Goal: Task Accomplishment & Management: Use online tool/utility

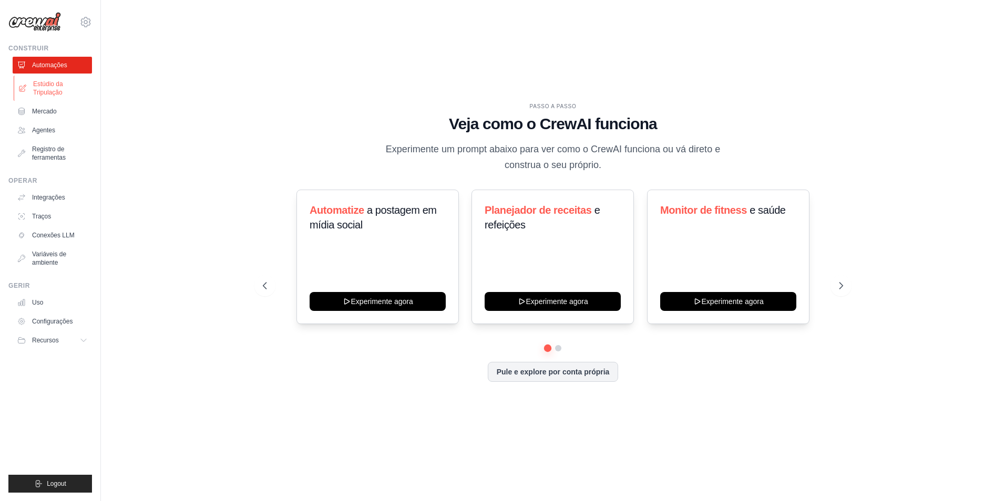
click at [66, 89] on font "Estúdio da Tripulação" at bounding box center [61, 88] width 56 height 17
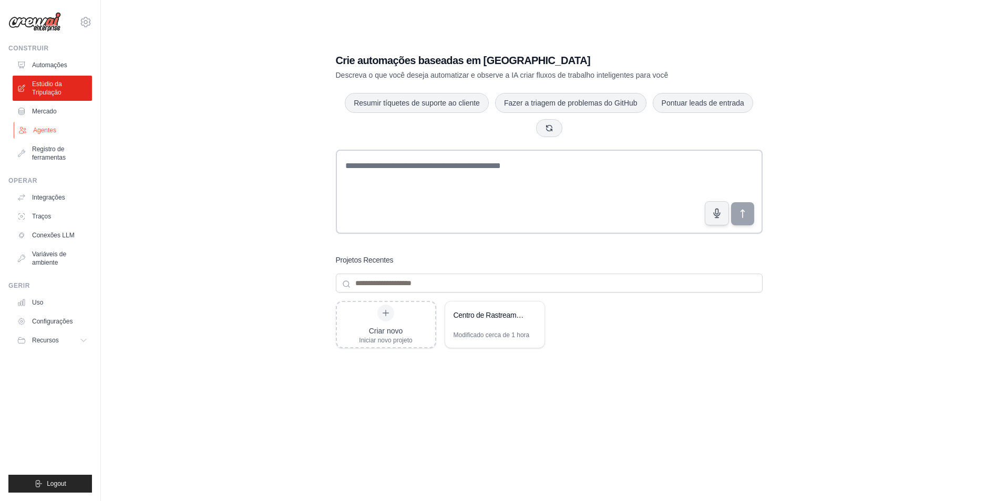
click at [57, 129] on link "Agentes" at bounding box center [53, 130] width 79 height 17
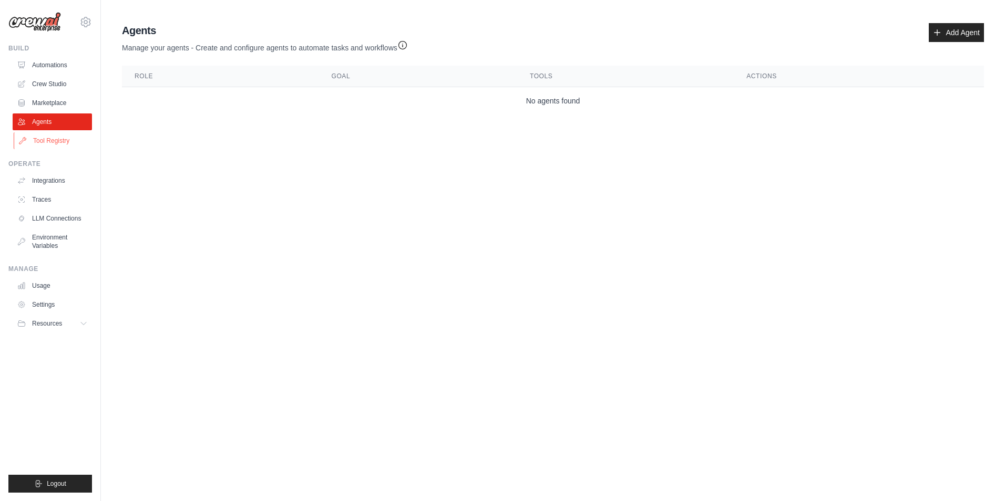
click at [62, 144] on link "Tool Registry" at bounding box center [53, 140] width 79 height 17
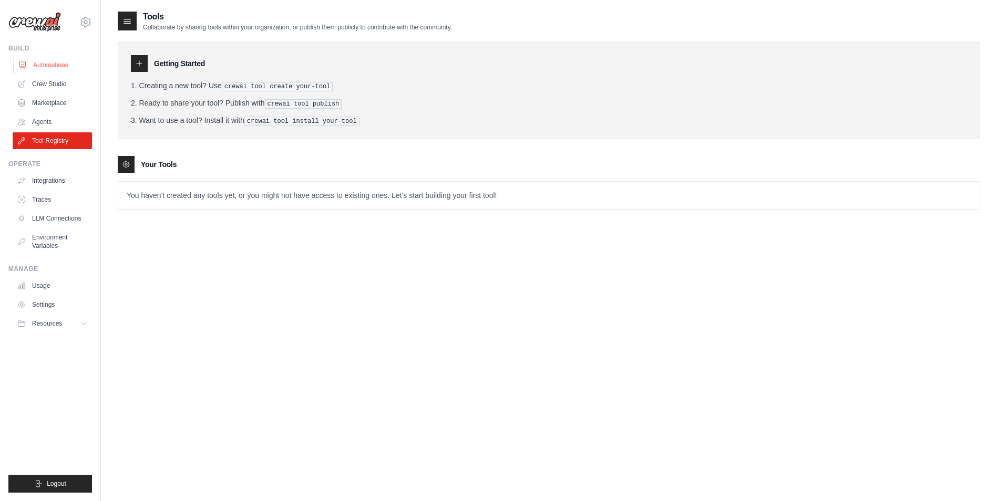
click at [53, 70] on link "Automations" at bounding box center [53, 65] width 79 height 17
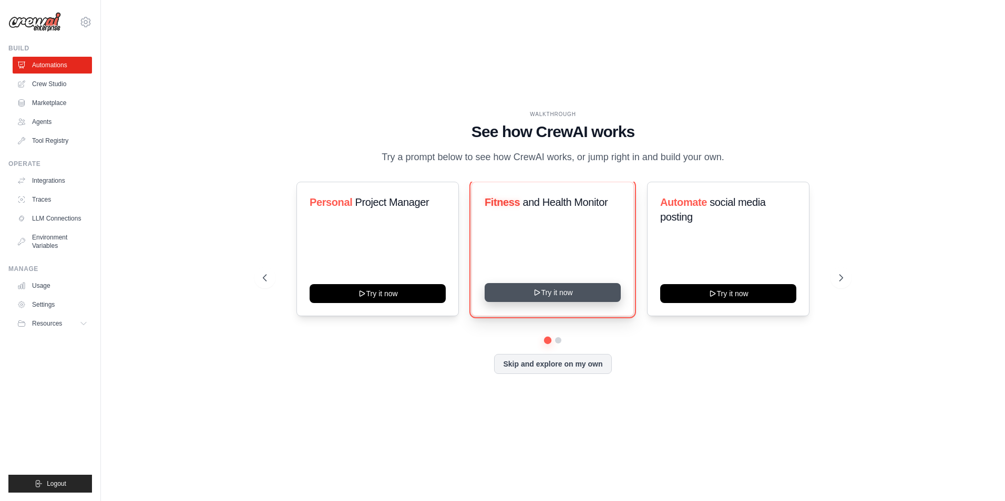
click at [581, 296] on button "Try it now" at bounding box center [553, 292] width 136 height 19
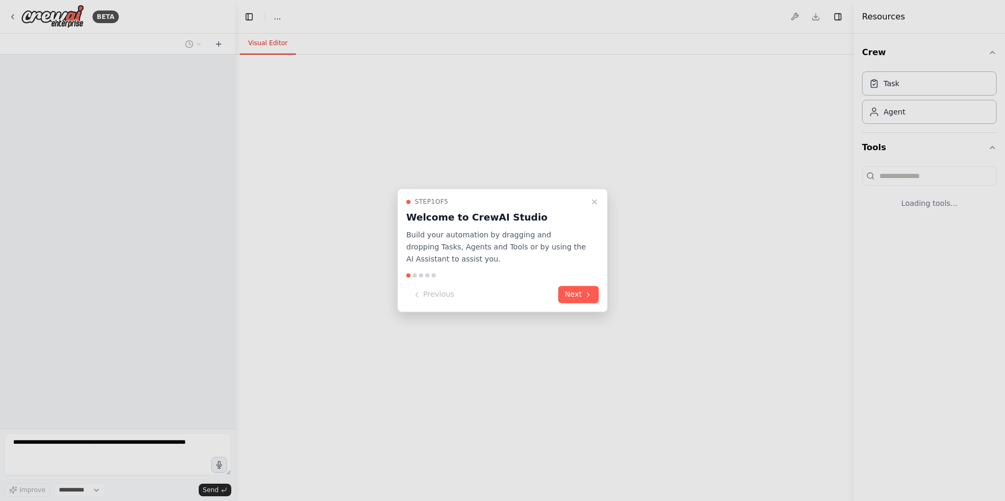
select select "****"
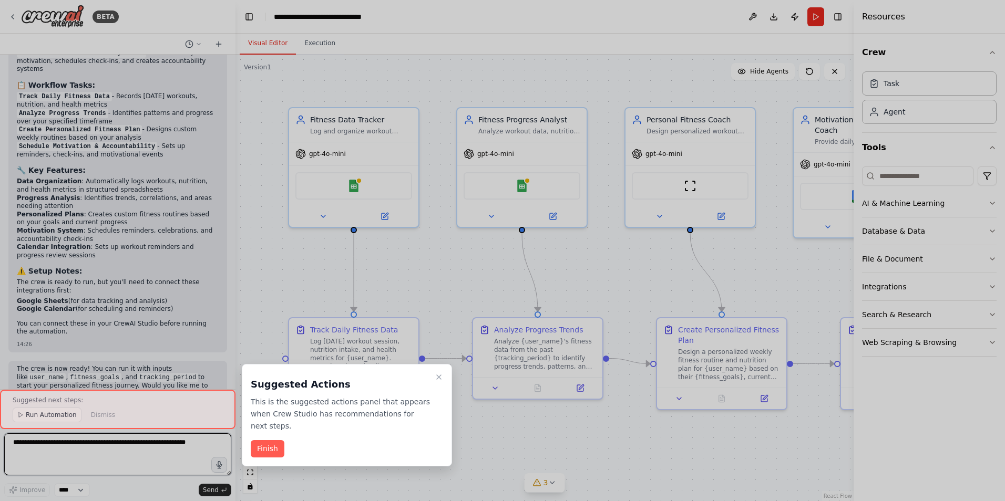
scroll to position [805, 0]
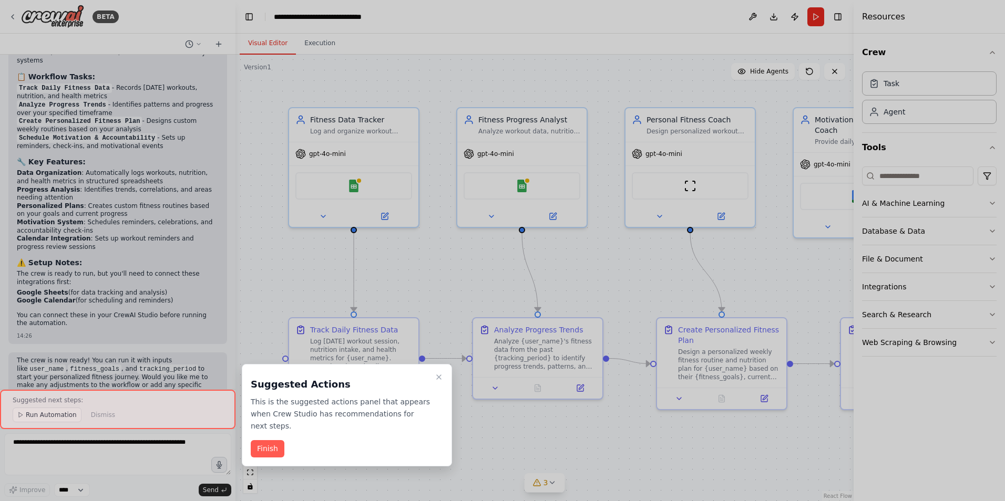
drag, startPoint x: 953, startPoint y: 1, endPoint x: 661, endPoint y: 264, distance: 393.4
click at [661, 264] on div at bounding box center [502, 250] width 1005 height 501
click at [260, 443] on button "Finish" at bounding box center [268, 449] width 34 height 17
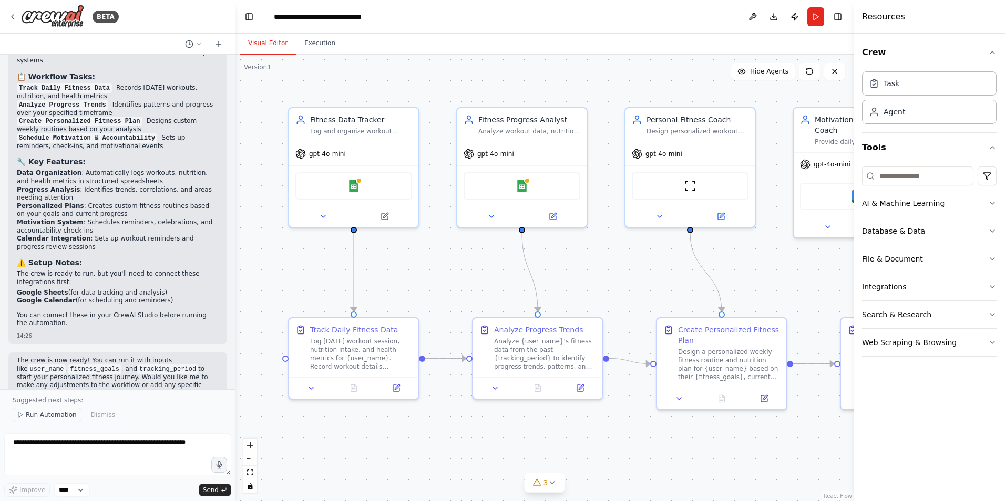
click at [54, 418] on span "Run Automation" at bounding box center [51, 415] width 51 height 8
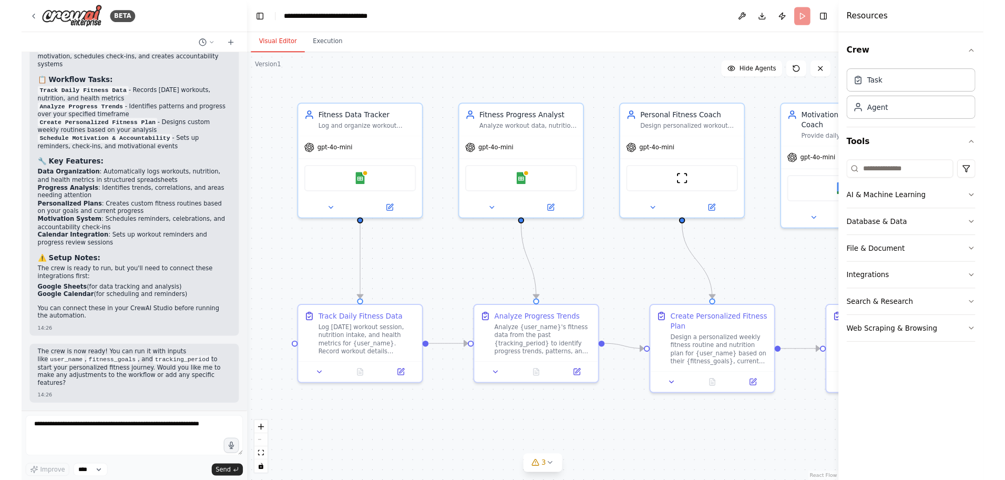
scroll to position [765, 0]
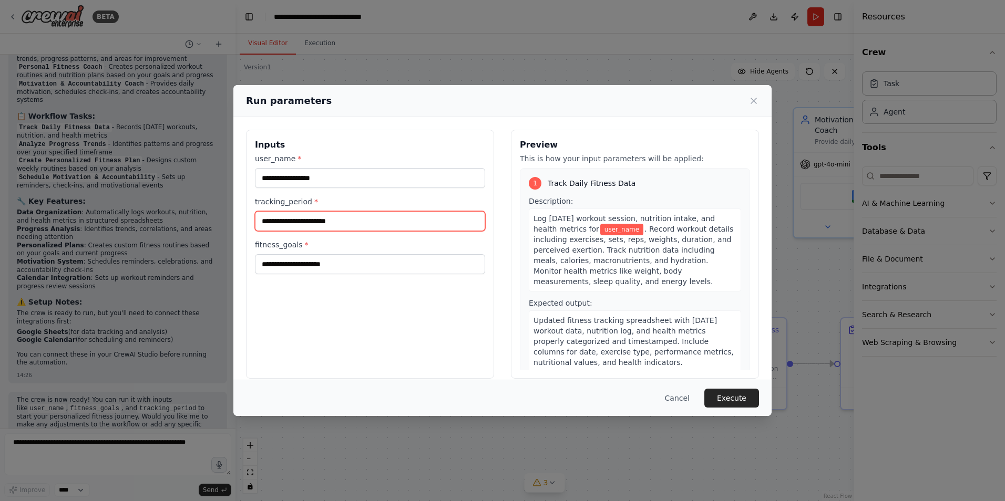
click at [270, 212] on input "tracking_period *" at bounding box center [370, 221] width 230 height 20
click at [255, 208] on div "tracking_period *" at bounding box center [370, 214] width 230 height 35
drag, startPoint x: 256, startPoint y: 203, endPoint x: 306, endPoint y: 203, distance: 50.5
click at [306, 203] on label "tracking_period *" at bounding box center [370, 202] width 230 height 11
copy label "tracking_period"
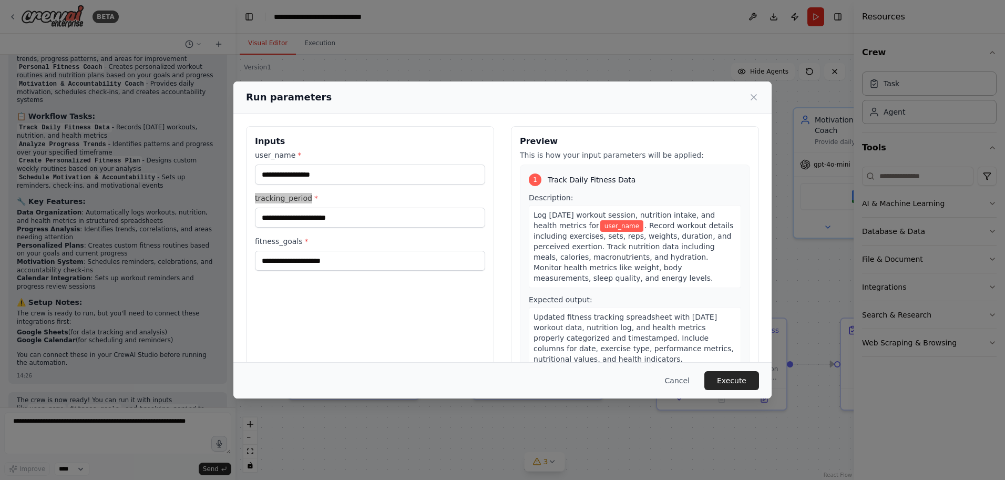
scroll to position [787, 0]
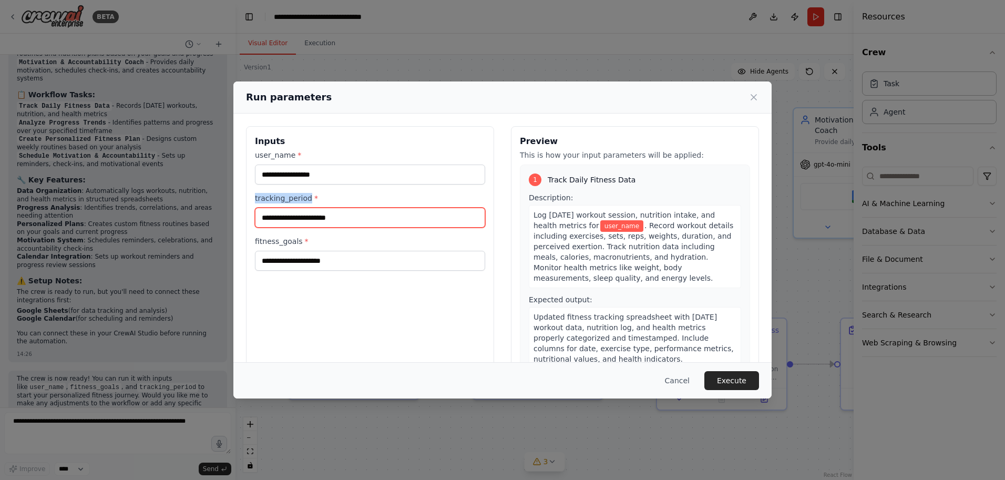
click at [350, 222] on input "tracking_period *" at bounding box center [370, 218] width 230 height 20
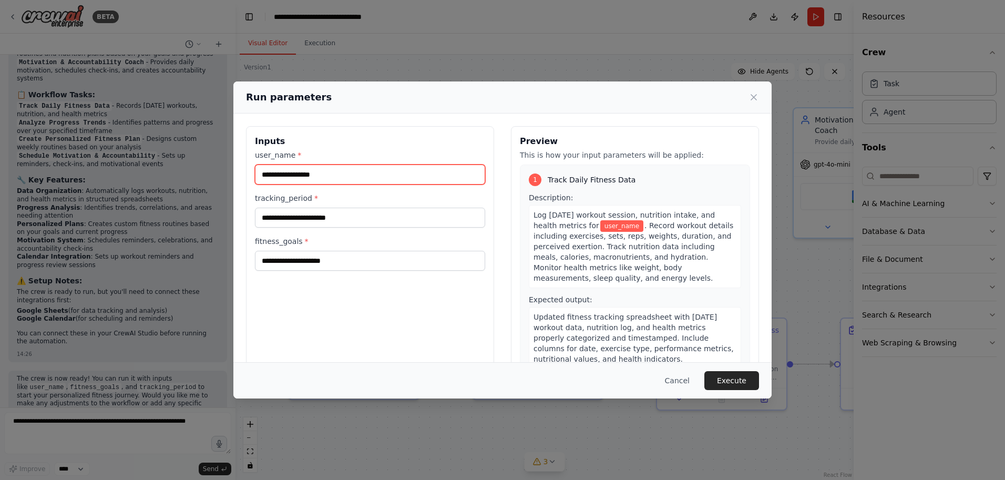
click at [349, 181] on input "user_name *" at bounding box center [370, 175] width 230 height 20
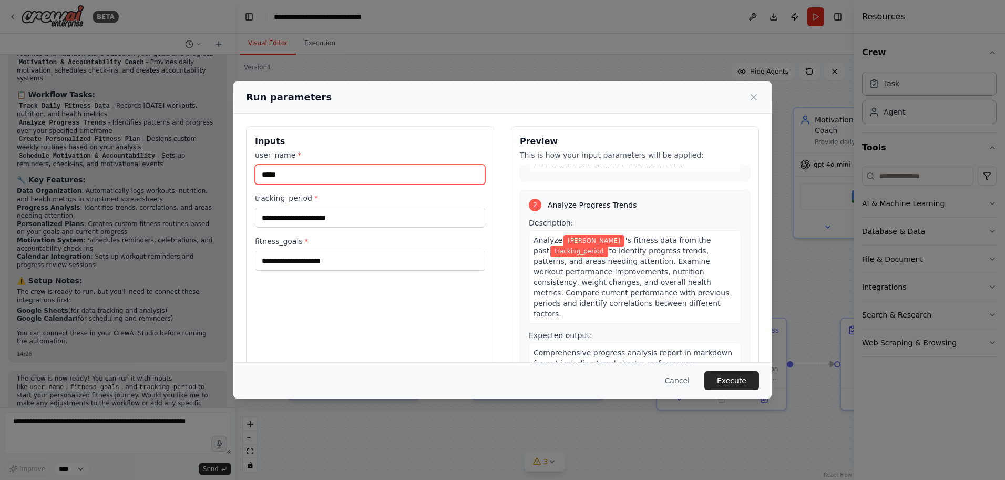
scroll to position [210, 0]
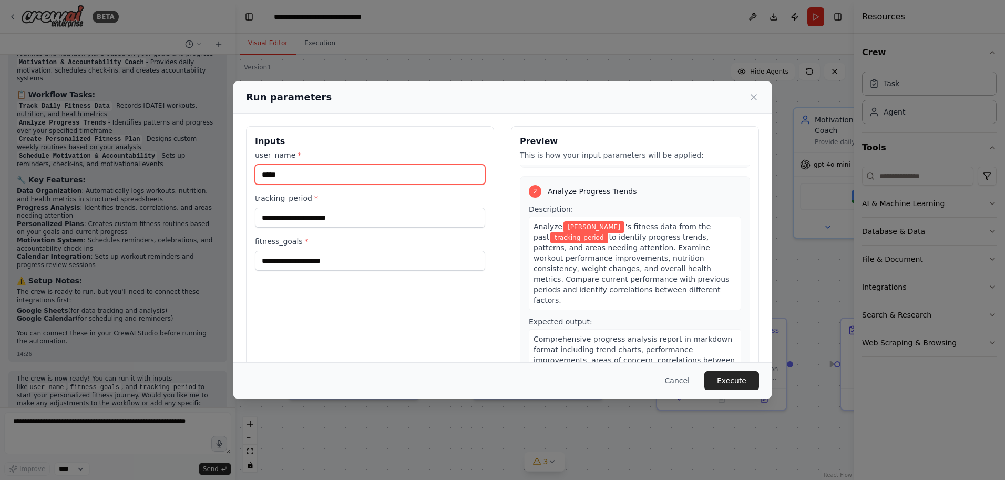
type input "*****"
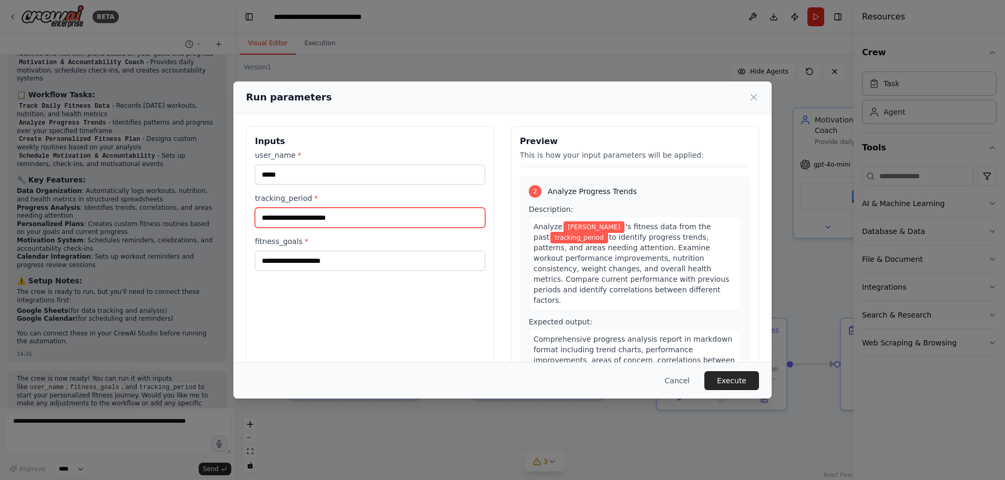
click at [308, 226] on input "tracking_period *" at bounding box center [370, 218] width 230 height 20
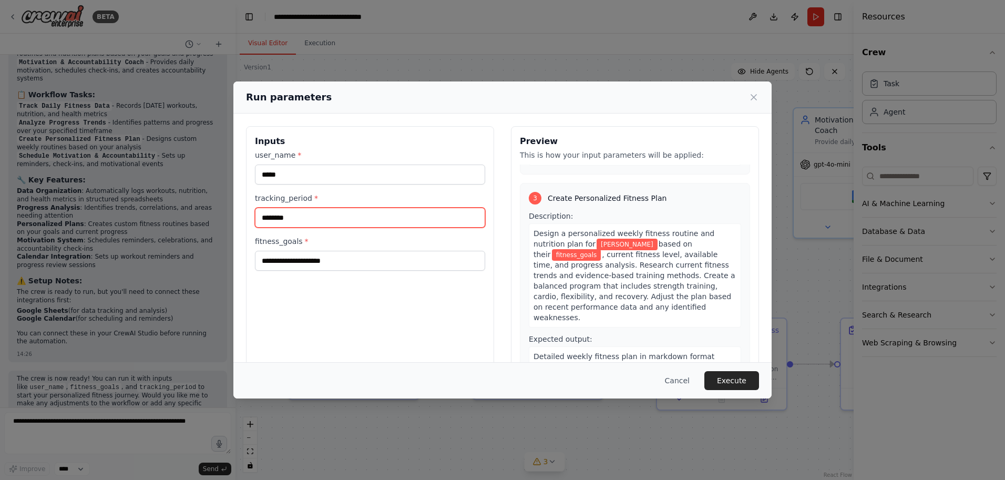
scroll to position [421, 0]
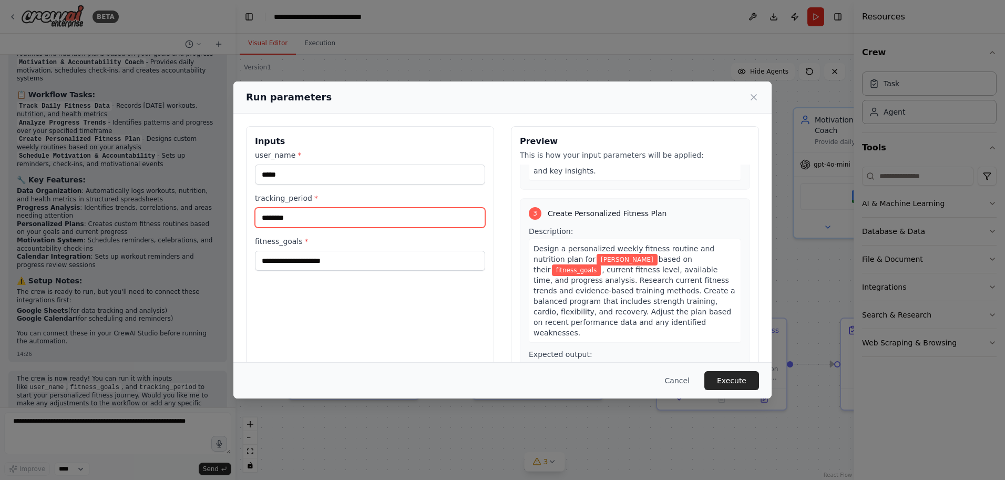
type input "********"
click at [314, 266] on input "fitness_goals *" at bounding box center [370, 261] width 230 height 20
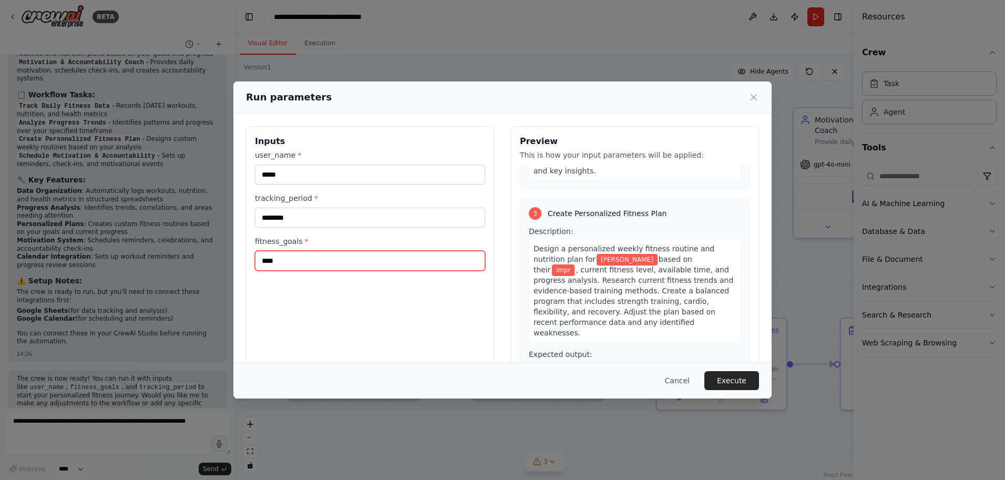
type input "****"
drag, startPoint x: 305, startPoint y: 260, endPoint x: 234, endPoint y: 273, distance: 72.1
click at [234, 273] on div "Inputs user_name * ***** tracking_period * ******** fitness_goals * **** Previe…" at bounding box center [502, 251] width 538 height 274
paste input "**********"
type input "**********"
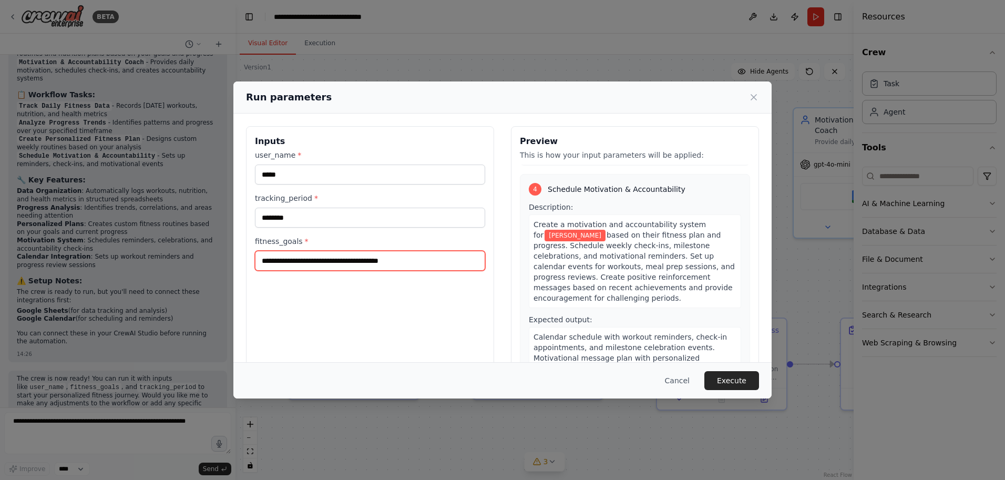
scroll to position [26, 0]
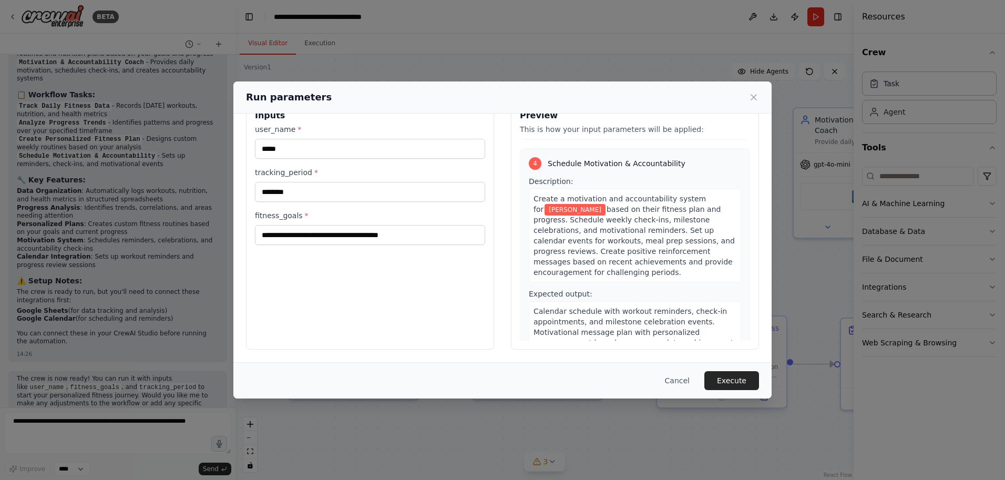
click at [720, 382] on button "Execute" at bounding box center [731, 380] width 55 height 19
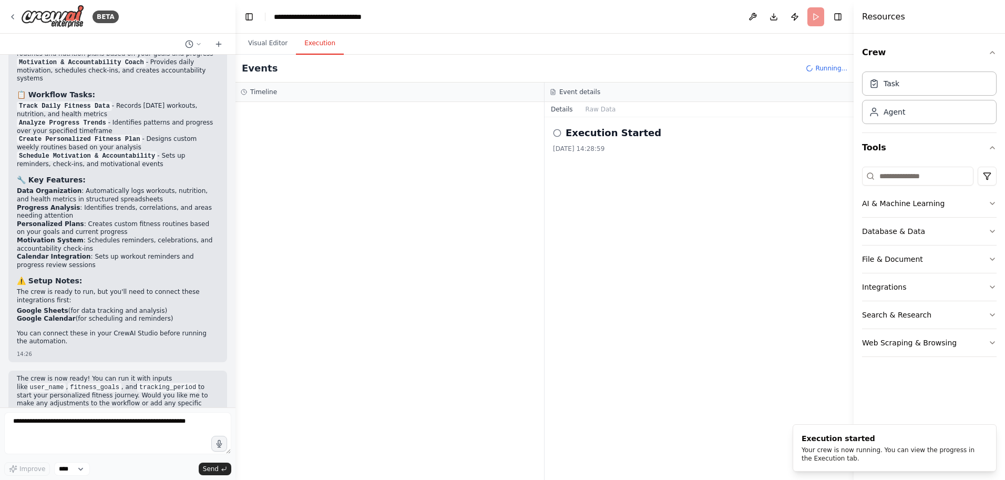
click at [319, 48] on button "Execution" at bounding box center [320, 44] width 48 height 22
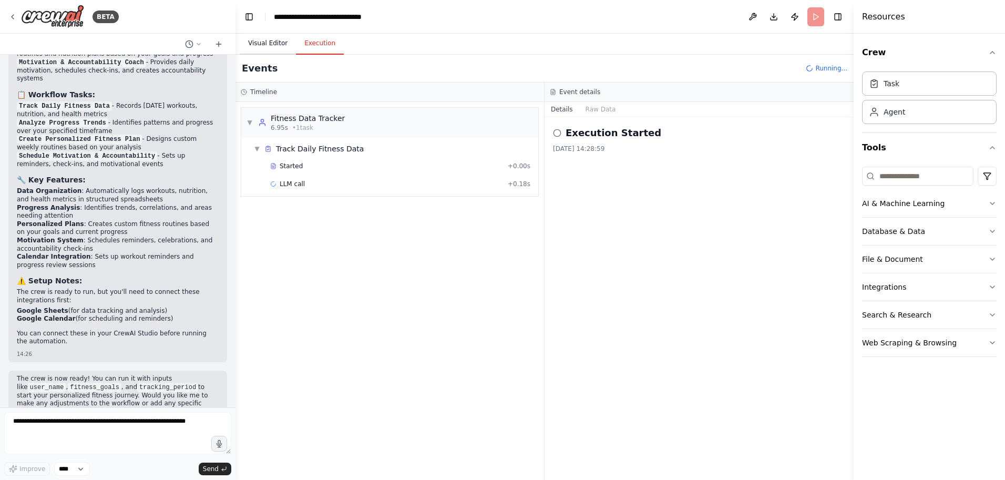
click at [285, 49] on button "Visual Editor" at bounding box center [268, 44] width 56 height 22
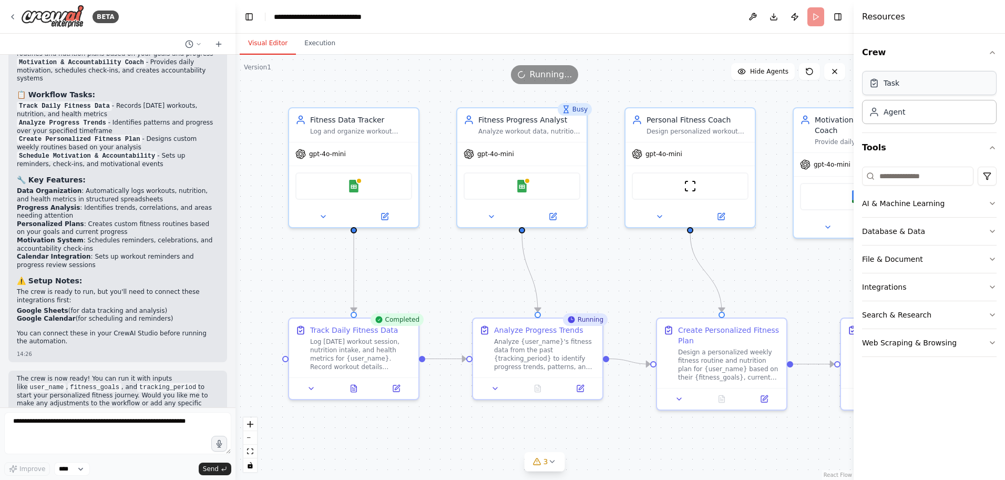
click at [891, 88] on div "Task" at bounding box center [892, 83] width 16 height 11
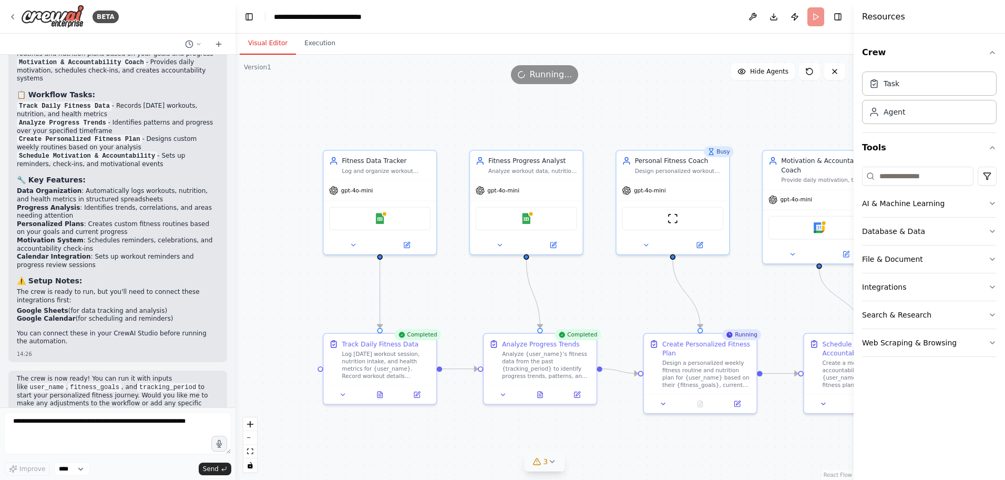
click at [549, 462] on icon at bounding box center [552, 461] width 8 height 8
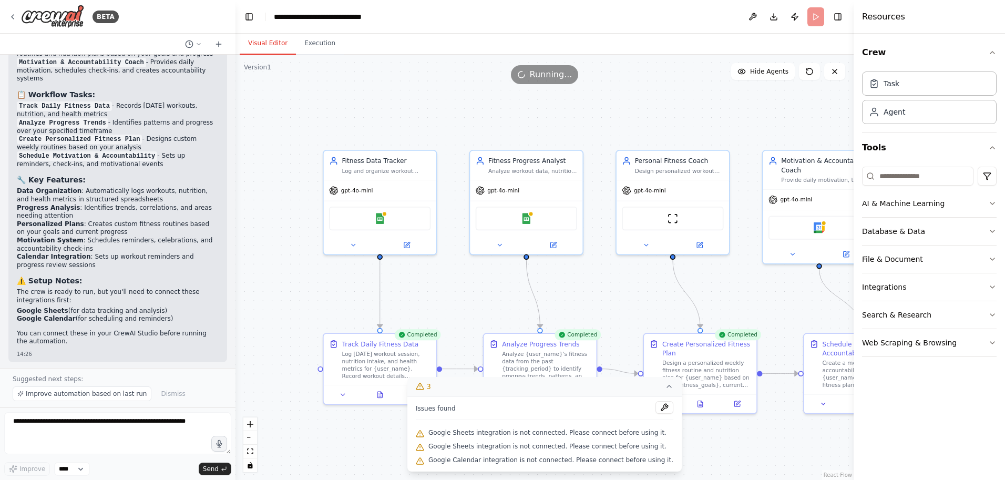
scroll to position [805, 0]
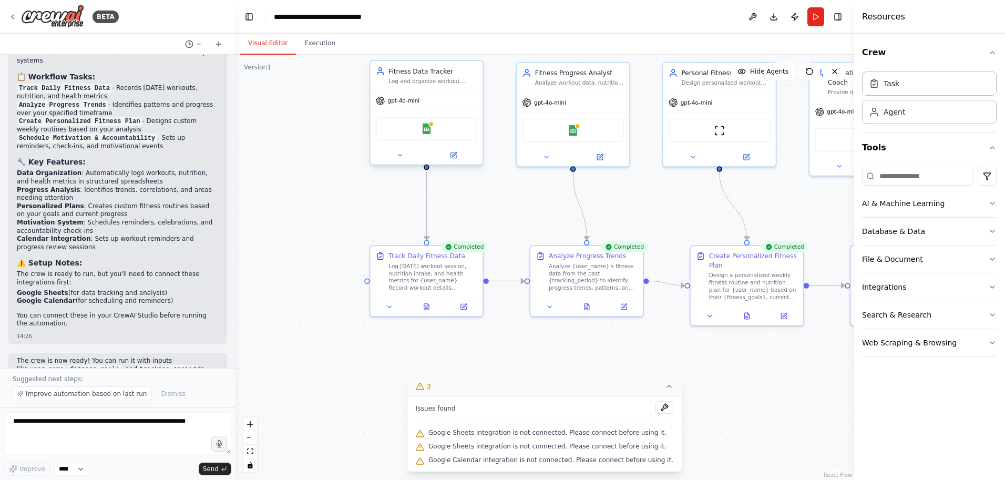
click at [439, 91] on div "gpt-4o-mini" at bounding box center [426, 101] width 112 height 20
click at [455, 158] on icon at bounding box center [453, 154] width 5 height 5
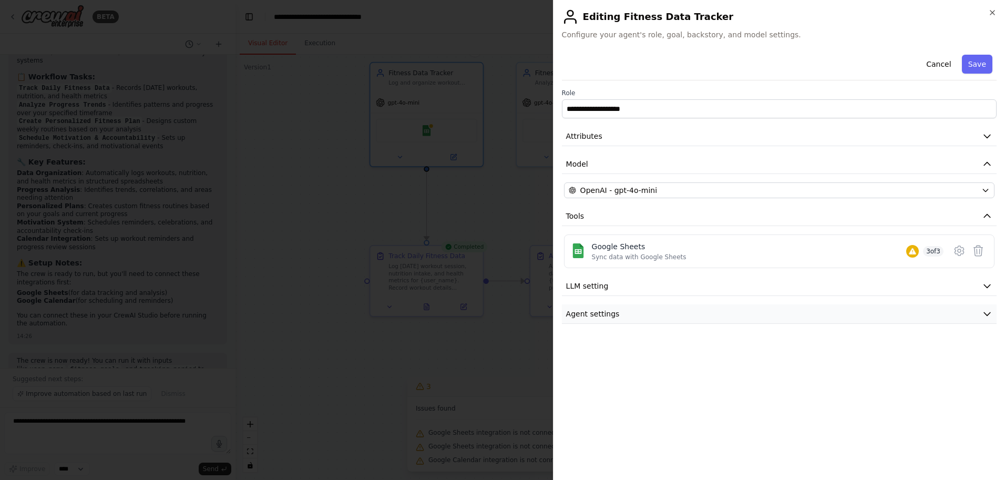
click at [633, 314] on button "Agent settings" at bounding box center [779, 313] width 435 height 19
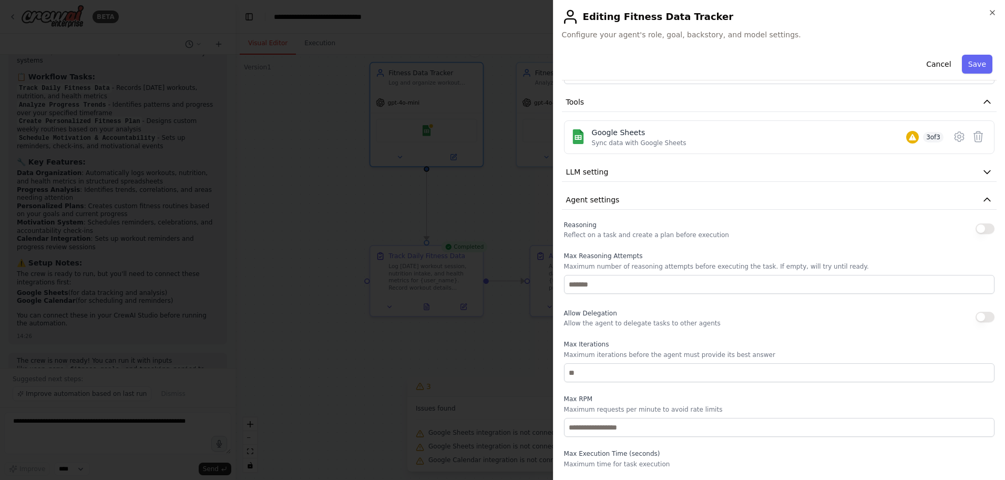
scroll to position [134, 0]
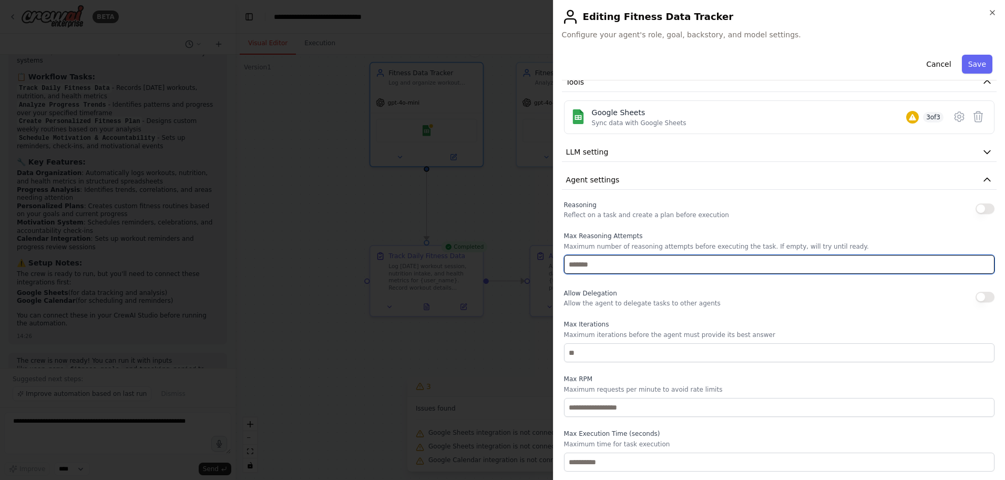
click at [636, 264] on input "number" at bounding box center [779, 264] width 431 height 19
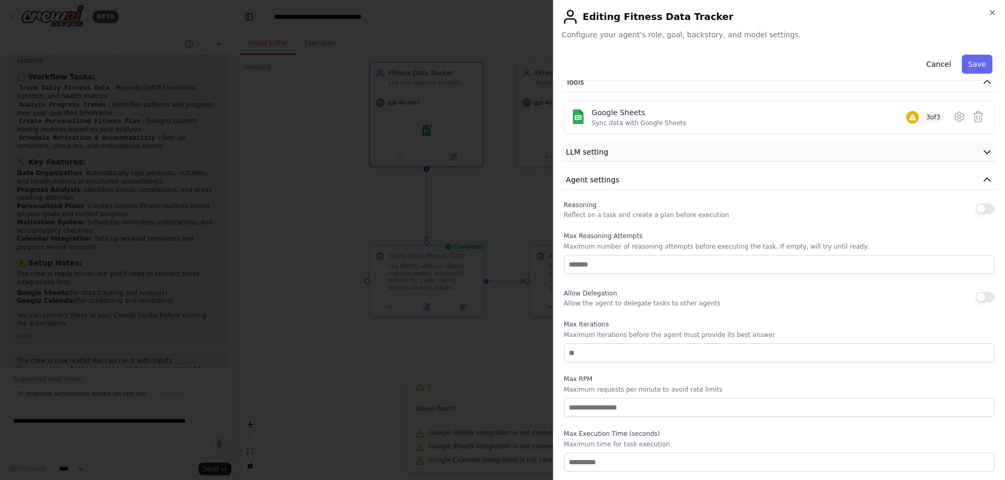
click at [600, 151] on span "LLM setting" at bounding box center [587, 152] width 43 height 11
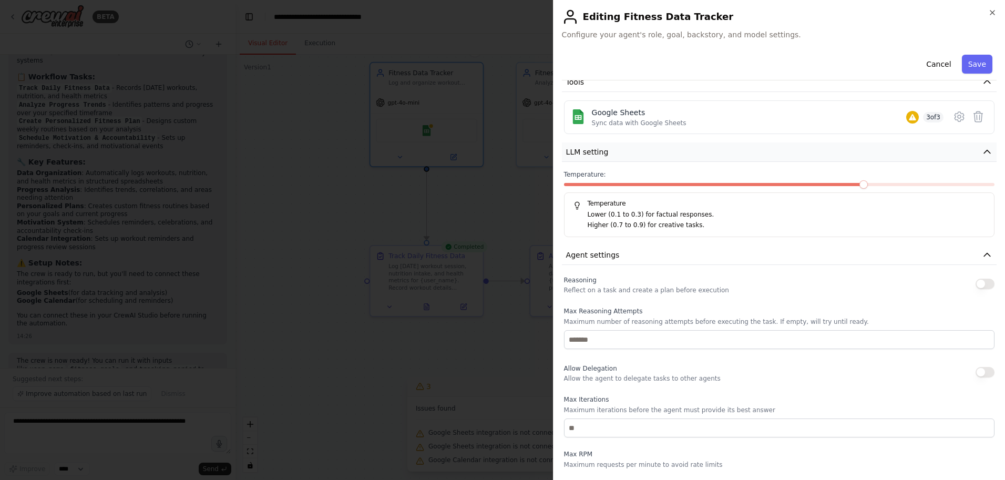
click at [600, 151] on span "LLM setting" at bounding box center [587, 152] width 43 height 11
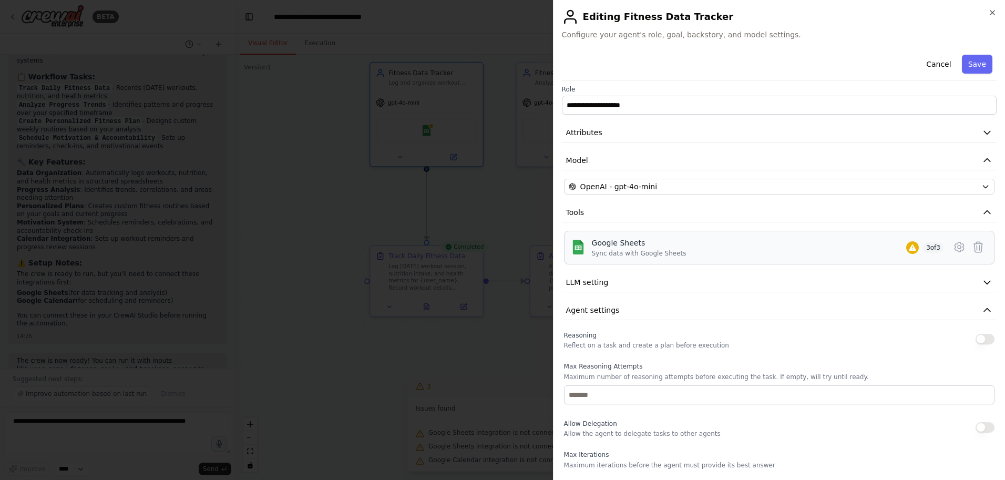
scroll to position [0, 0]
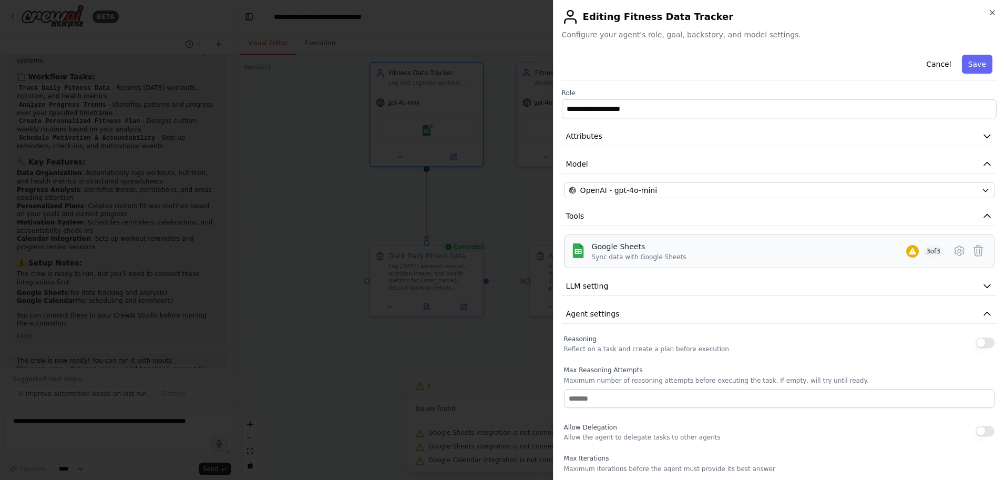
click at [787, 253] on div "Google Sheets Sync data with Google Sheets 3 of 3" at bounding box center [768, 251] width 352 height 20
click at [619, 256] on div "Sync data with Google Sheets" at bounding box center [639, 257] width 95 height 8
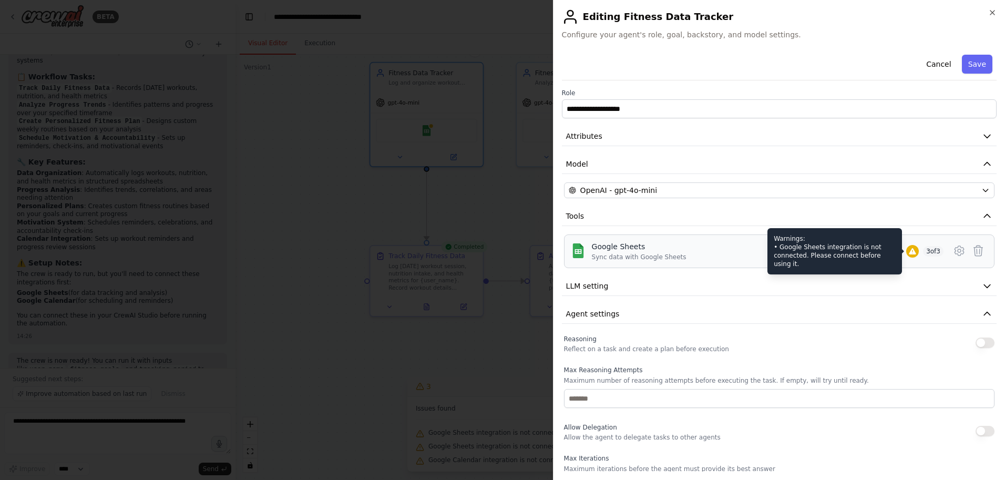
click at [909, 254] on icon at bounding box center [912, 251] width 7 height 6
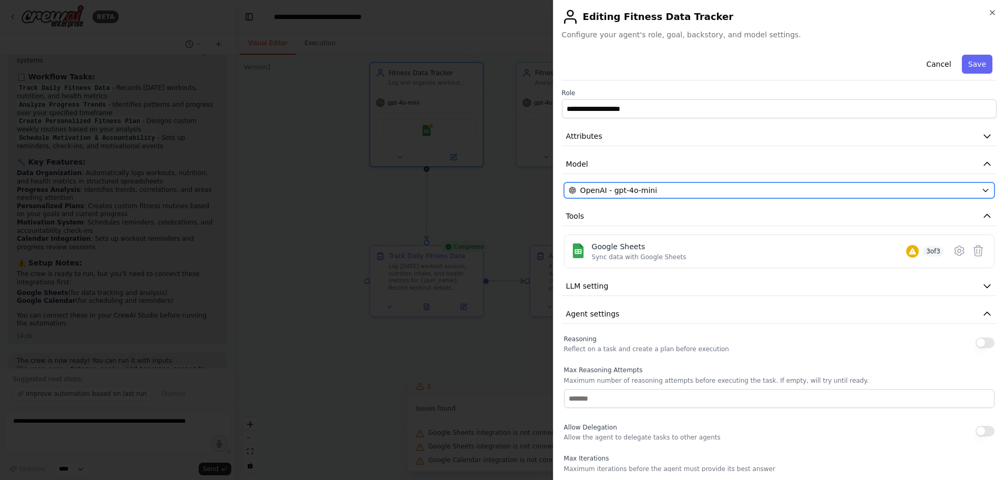
click at [635, 190] on span "OpenAI - gpt-4o-mini" at bounding box center [618, 190] width 77 height 11
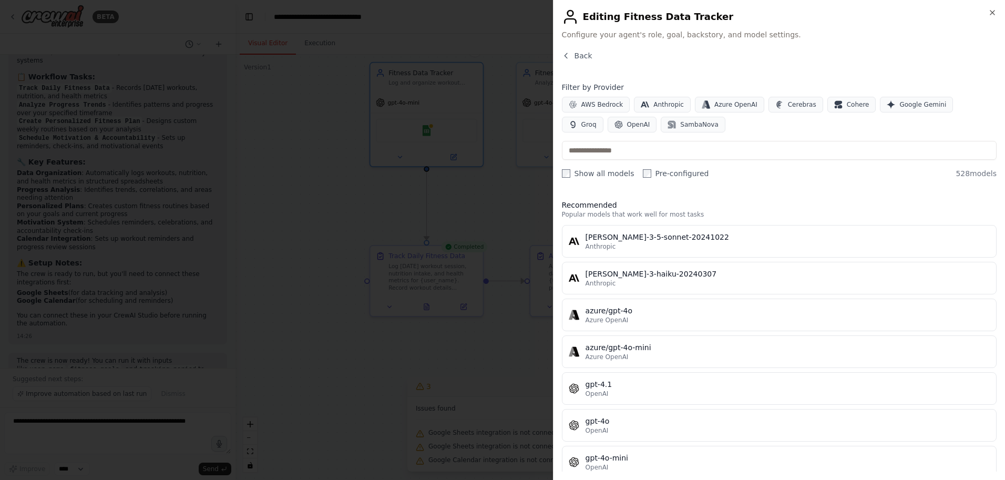
click at [605, 67] on div "Back" at bounding box center [779, 59] width 435 height 19
click at [577, 64] on div "Back" at bounding box center [779, 59] width 435 height 19
click at [575, 60] on span "Back" at bounding box center [584, 55] width 18 height 11
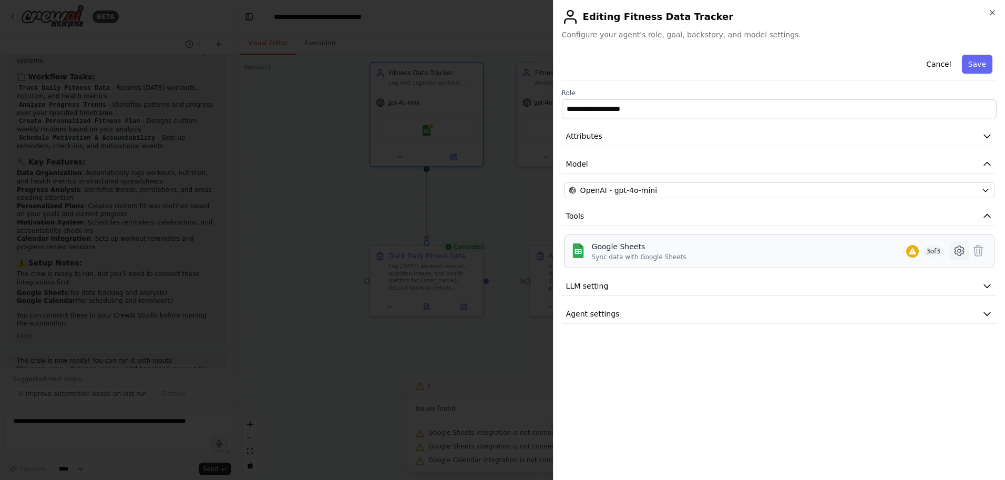
click at [955, 254] on icon at bounding box center [959, 250] width 13 height 13
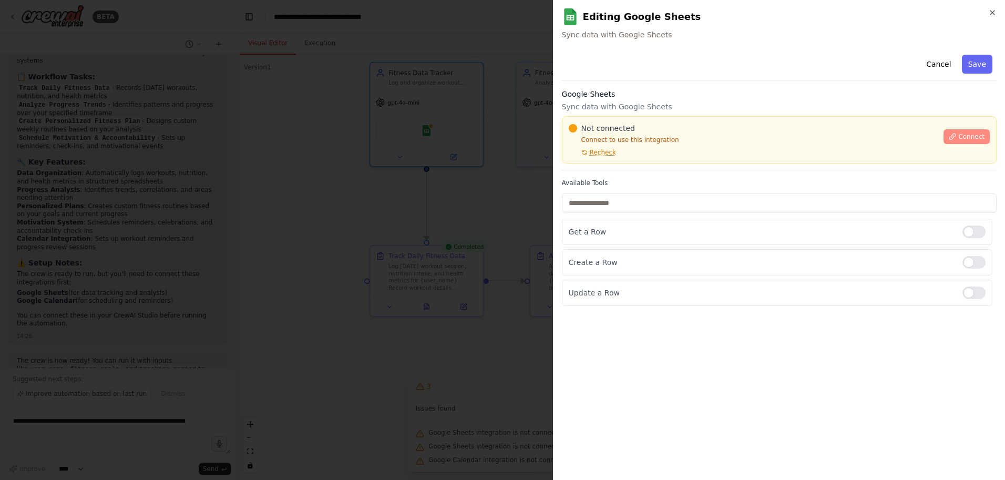
click at [967, 137] on span "Connect" at bounding box center [971, 136] width 26 height 8
click at [966, 136] on span "Connect" at bounding box center [971, 136] width 26 height 8
click at [611, 152] on span "Recheck" at bounding box center [603, 152] width 26 height 8
click at [578, 152] on button "Recheck" at bounding box center [592, 152] width 47 height 8
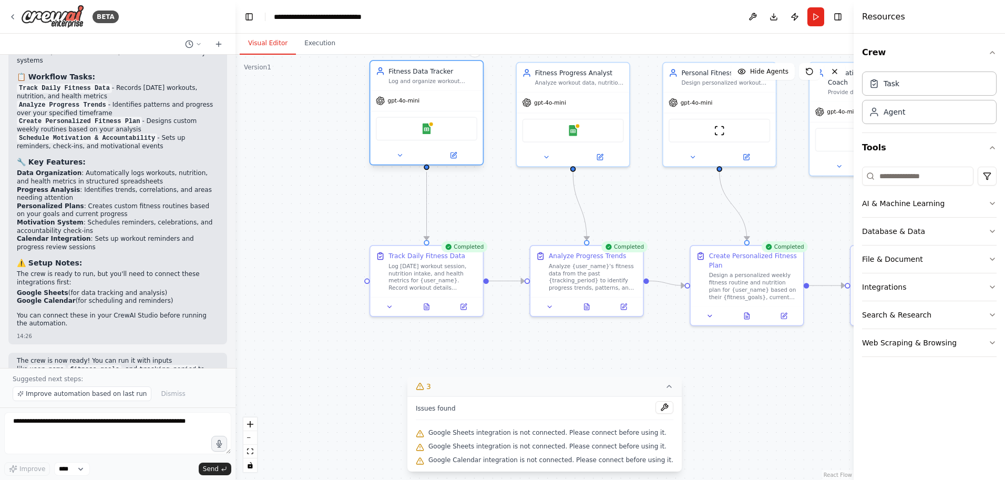
click at [455, 136] on div "Google Sheets" at bounding box center [426, 129] width 101 height 24
click at [458, 155] on button at bounding box center [453, 155] width 52 height 11
click at [459, 158] on button at bounding box center [453, 155] width 52 height 11
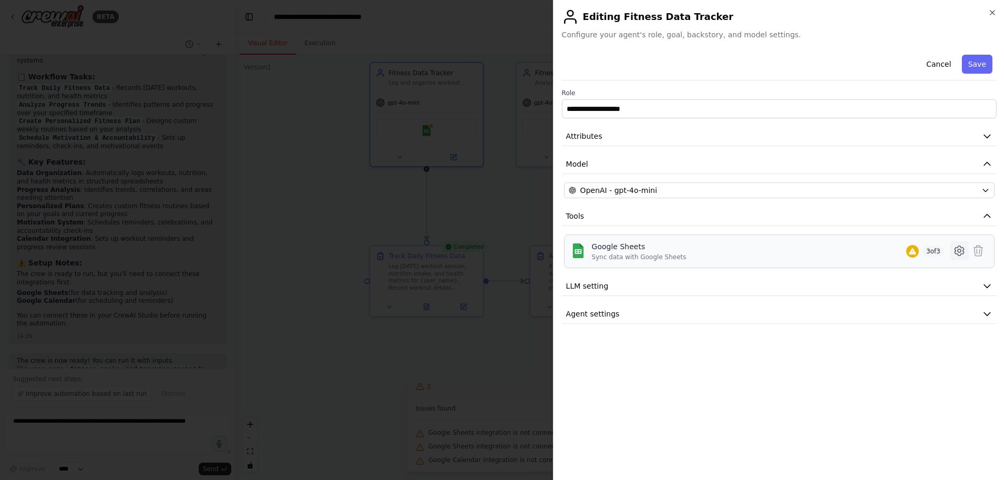
click at [952, 251] on button at bounding box center [959, 250] width 19 height 19
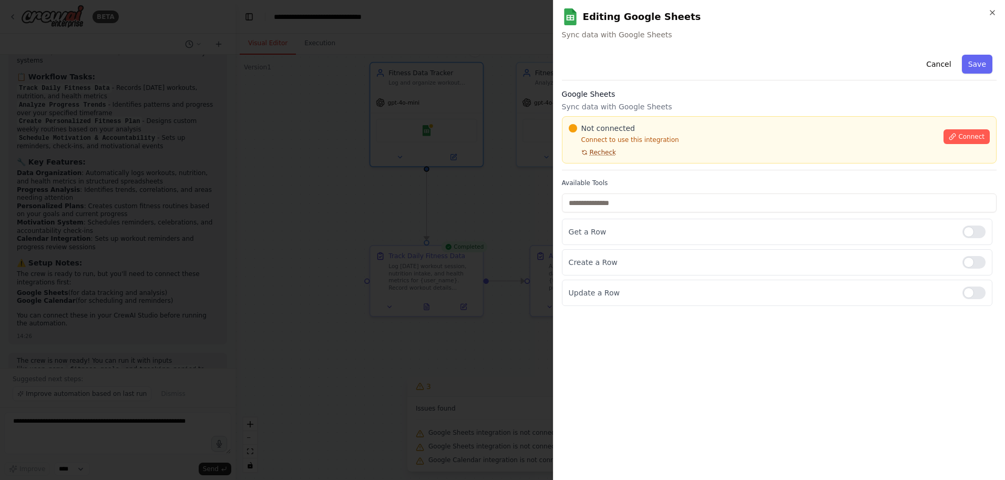
click at [597, 156] on span "Recheck" at bounding box center [603, 152] width 26 height 8
click at [981, 134] on span "Connect" at bounding box center [971, 136] width 26 height 8
click at [963, 140] on span "Connect" at bounding box center [971, 136] width 26 height 8
click at [433, 206] on div at bounding box center [502, 240] width 1005 height 480
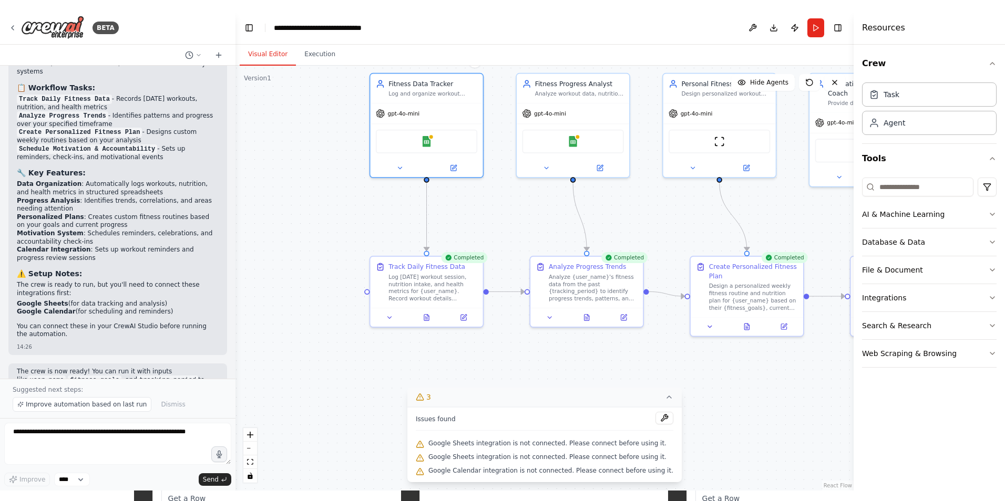
scroll to position [826, 0]
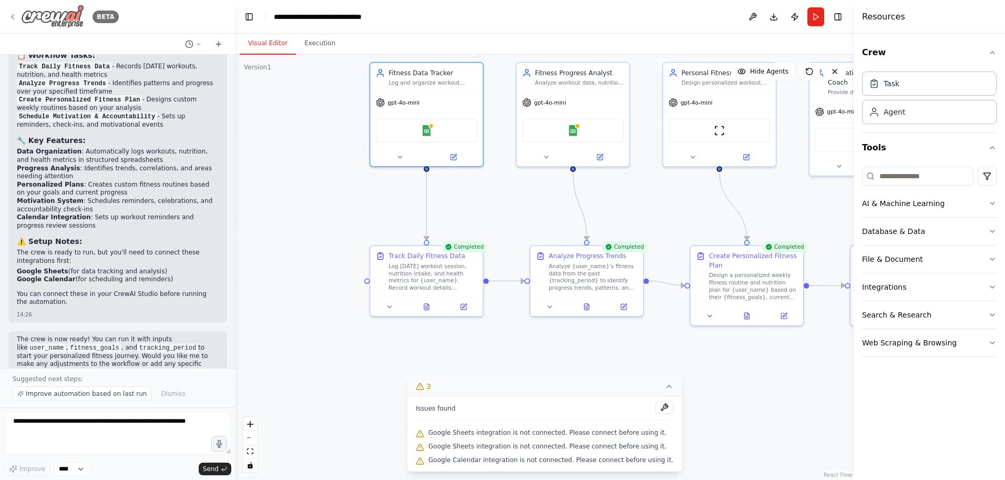
click at [17, 15] on div "BETA" at bounding box center [63, 17] width 110 height 24
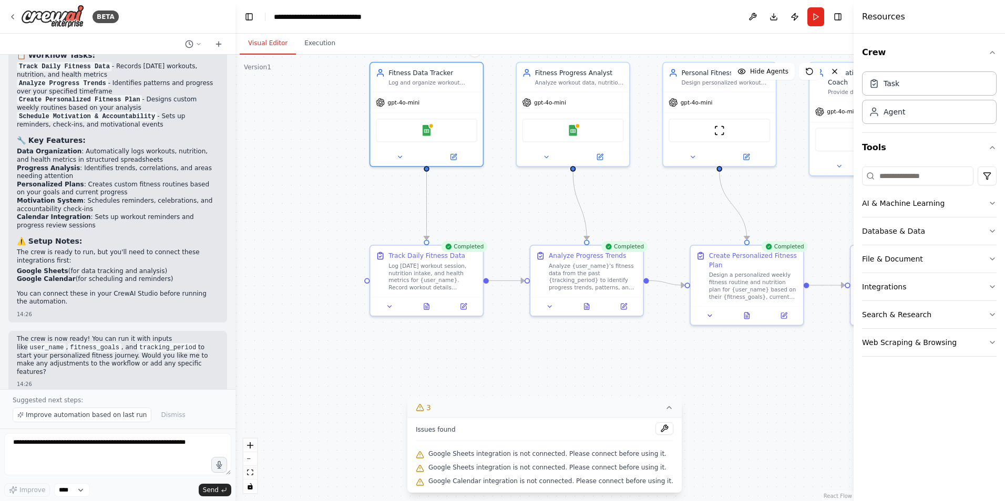
scroll to position [805, 0]
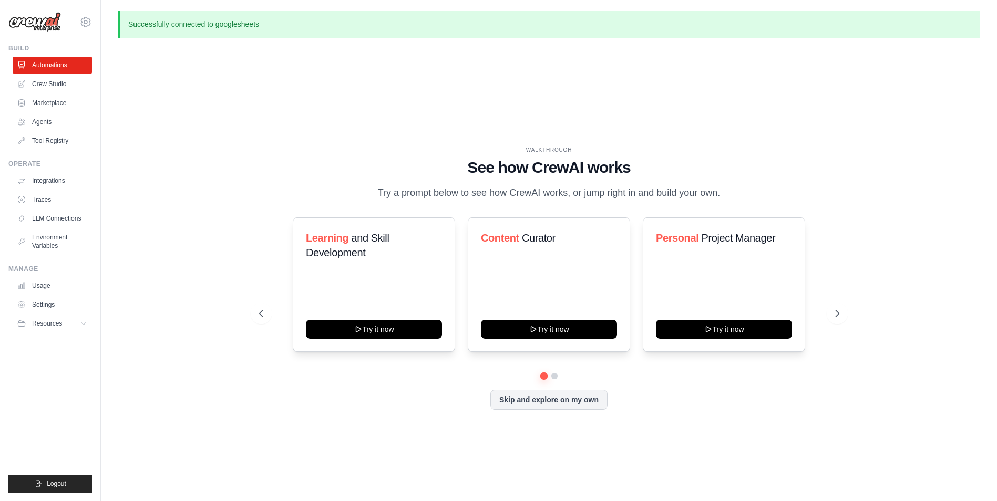
click at [200, 22] on p "Successfully connected to googlesheets" at bounding box center [549, 24] width 863 height 27
click at [55, 183] on link "Integrations" at bounding box center [53, 180] width 79 height 17
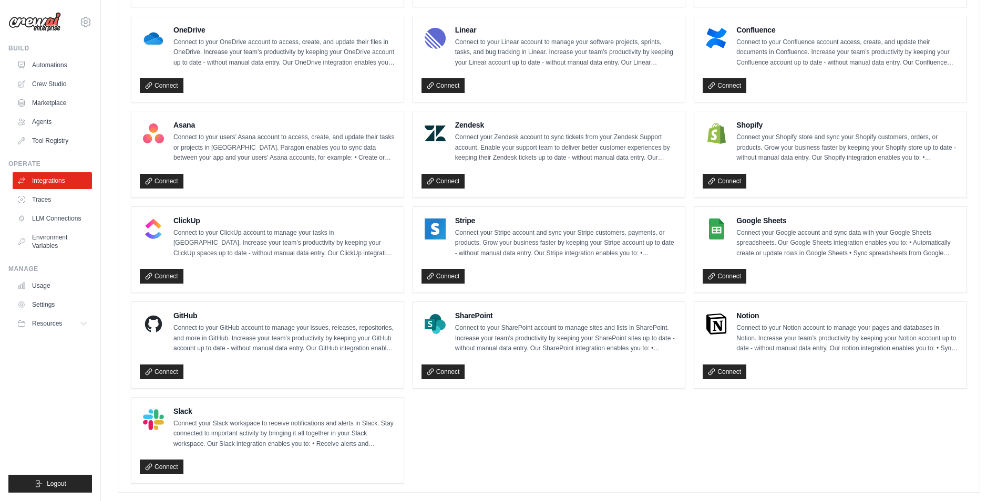
scroll to position [608, 0]
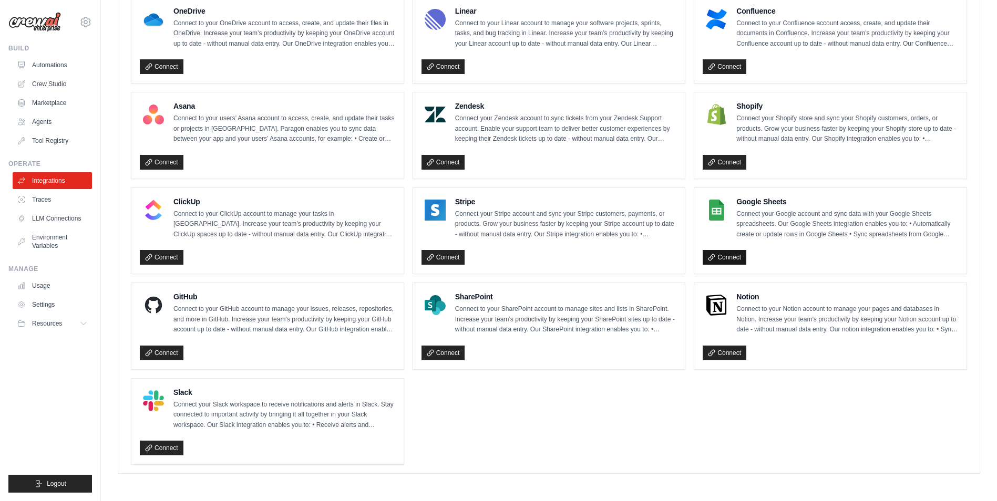
click at [733, 259] on link "Connect" at bounding box center [725, 257] width 44 height 15
click at [739, 161] on link "Connect" at bounding box center [725, 162] width 44 height 15
click at [723, 254] on link "Connect" at bounding box center [725, 257] width 44 height 15
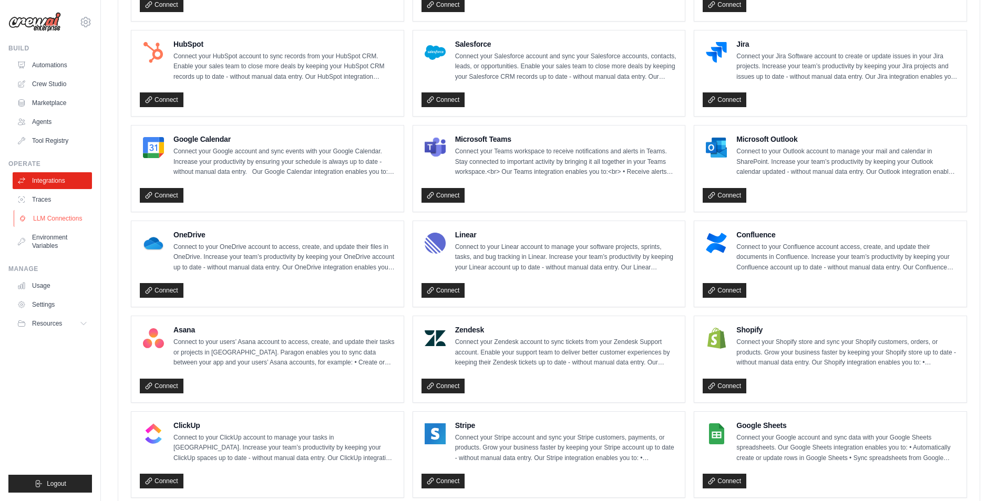
scroll to position [345, 0]
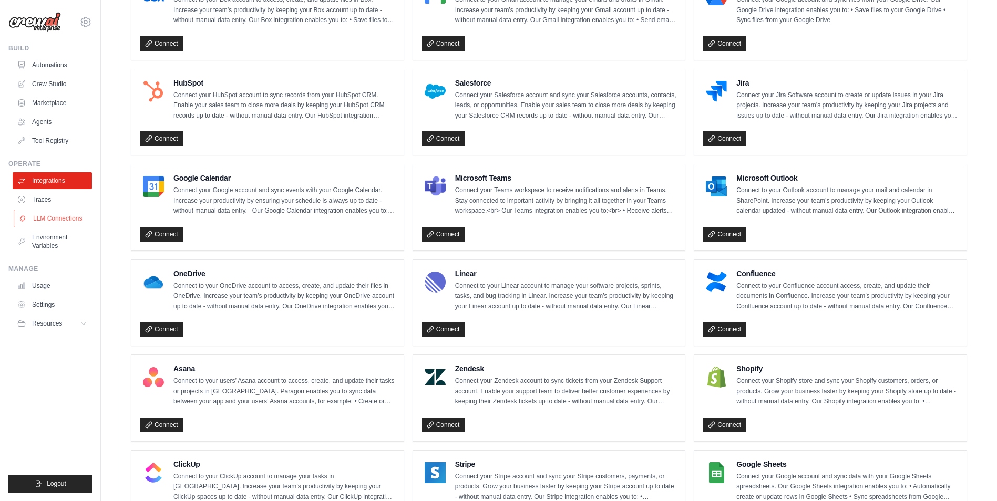
click at [57, 224] on link "LLM Connections" at bounding box center [53, 218] width 79 height 17
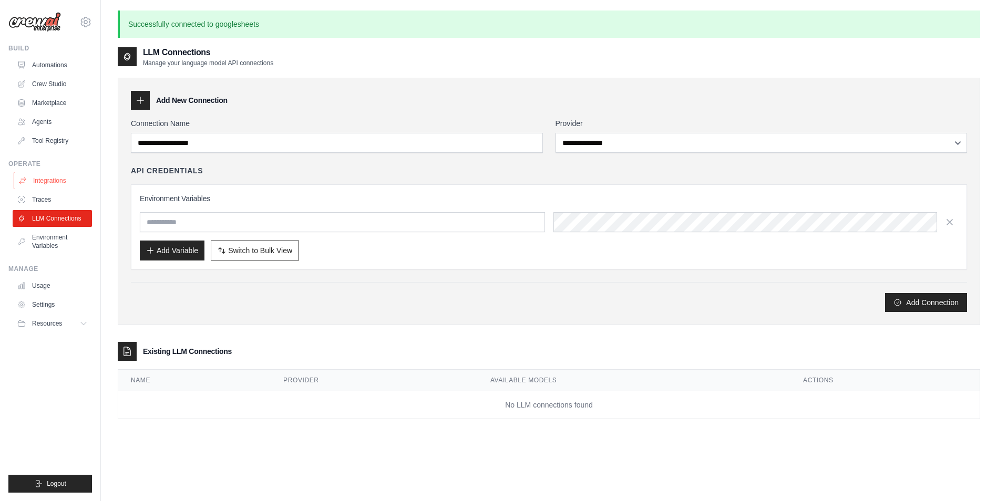
click at [46, 186] on link "Integrations" at bounding box center [53, 180] width 79 height 17
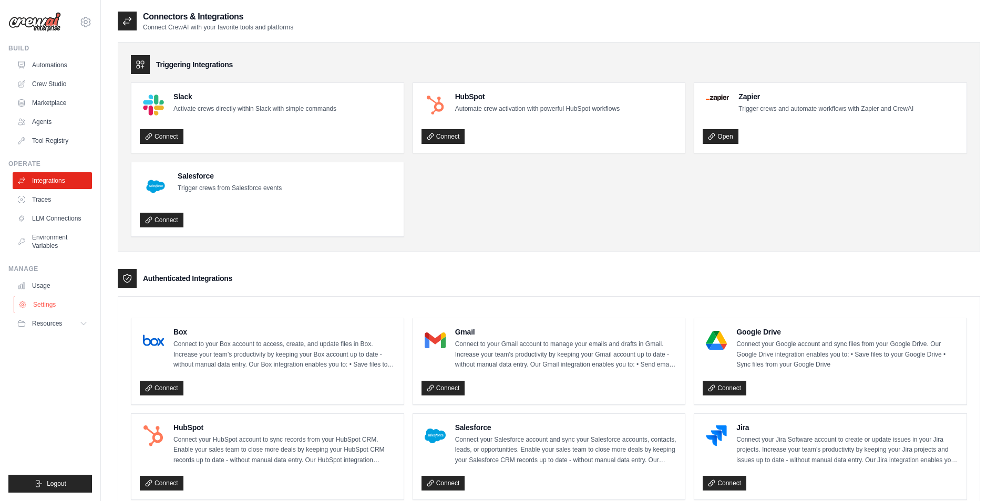
click at [53, 308] on link "Settings" at bounding box center [53, 304] width 79 height 17
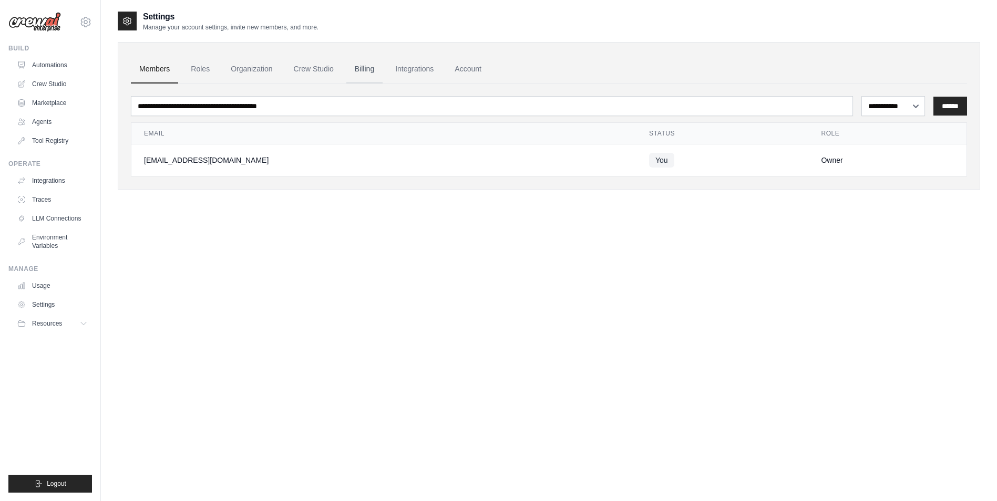
click at [369, 77] on link "Billing" at bounding box center [364, 69] width 36 height 28
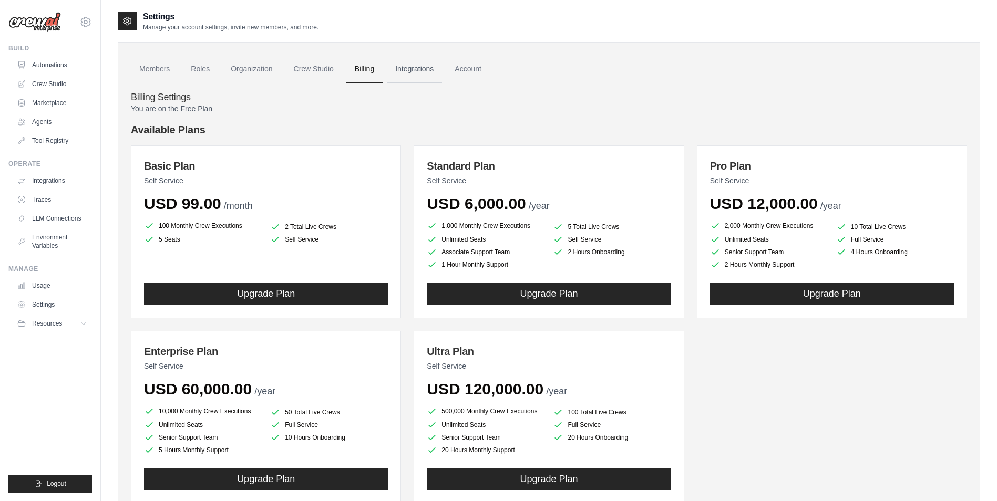
click at [411, 74] on link "Integrations" at bounding box center [414, 69] width 55 height 28
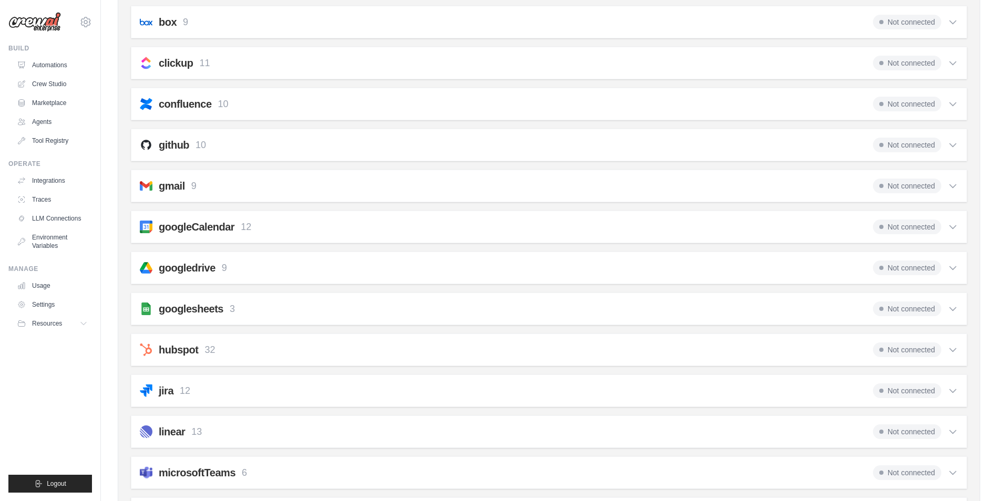
scroll to position [223, 0]
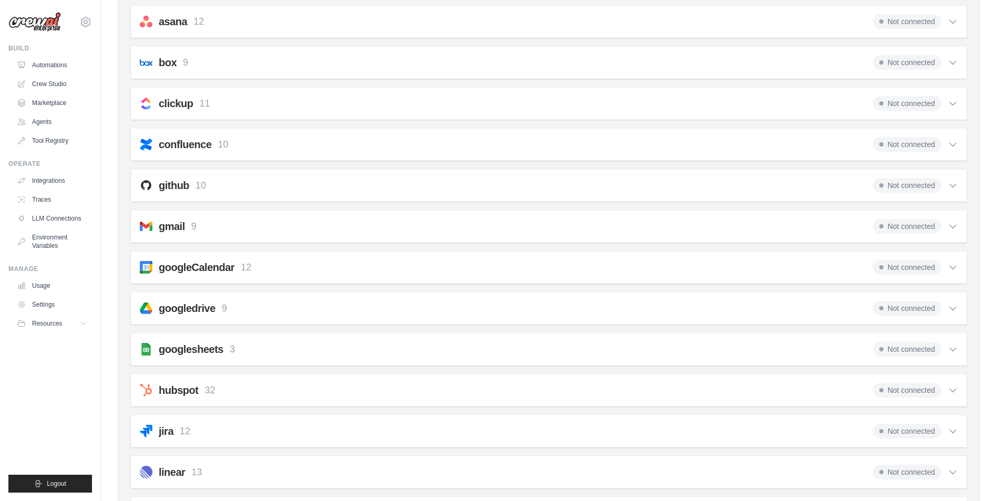
click at [953, 353] on icon at bounding box center [953, 349] width 11 height 11
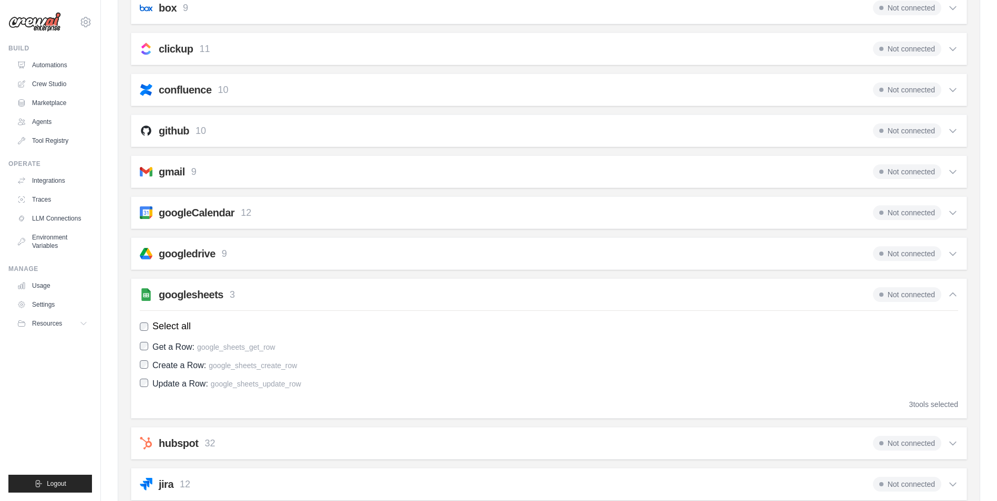
scroll to position [329, 0]
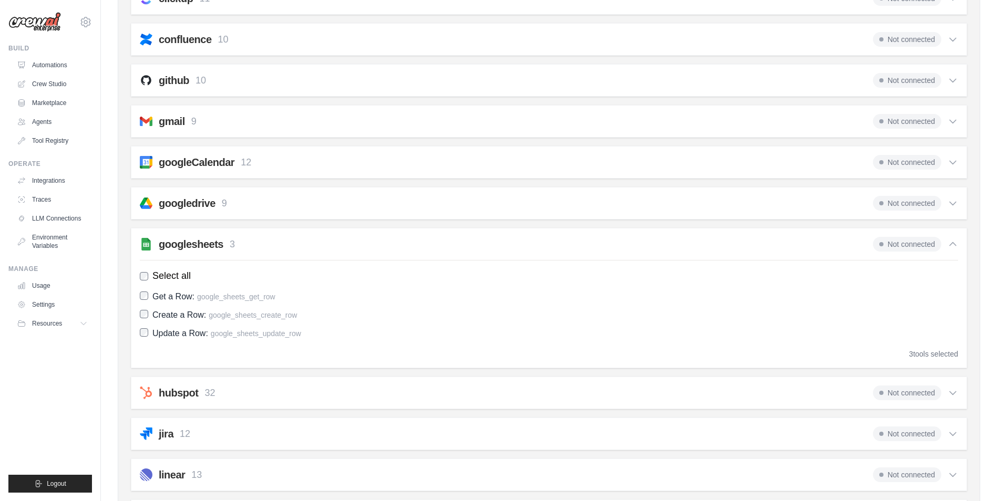
click at [939, 353] on div "3 tools selected" at bounding box center [933, 354] width 49 height 11
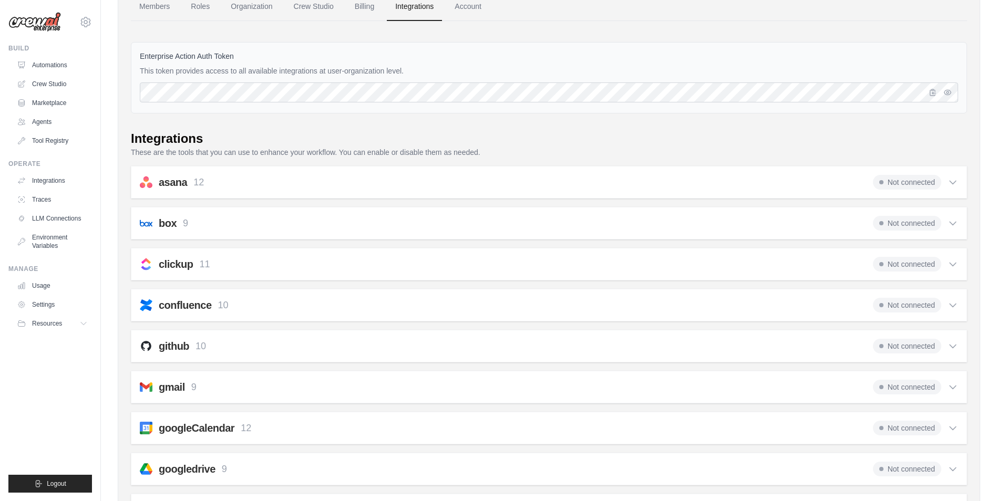
scroll to position [0, 0]
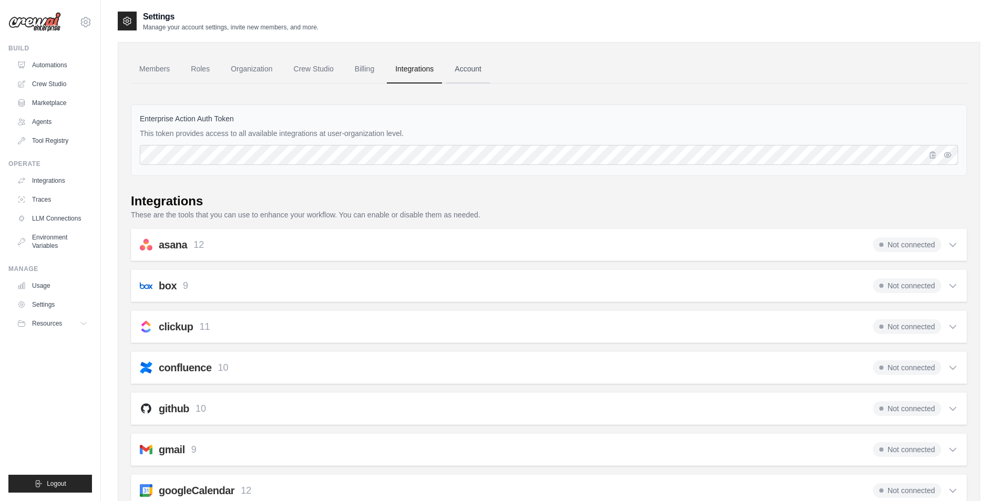
click at [466, 69] on link "Account" at bounding box center [468, 69] width 44 height 28
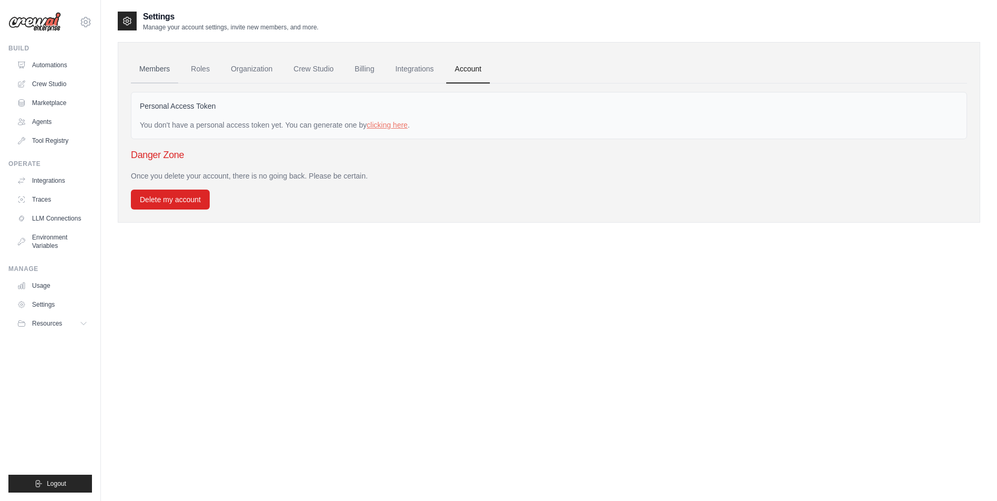
click at [150, 76] on link "Members" at bounding box center [154, 69] width 47 height 28
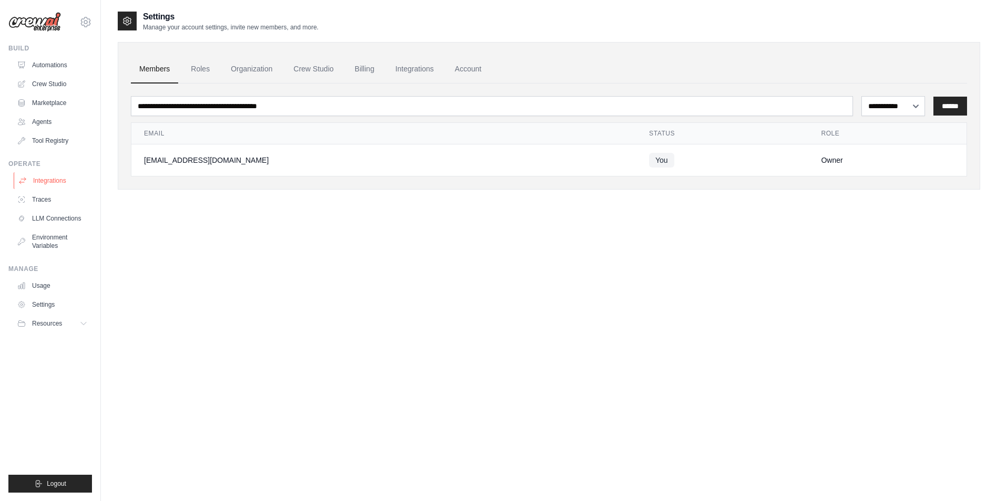
click at [54, 183] on link "Integrations" at bounding box center [53, 180] width 79 height 17
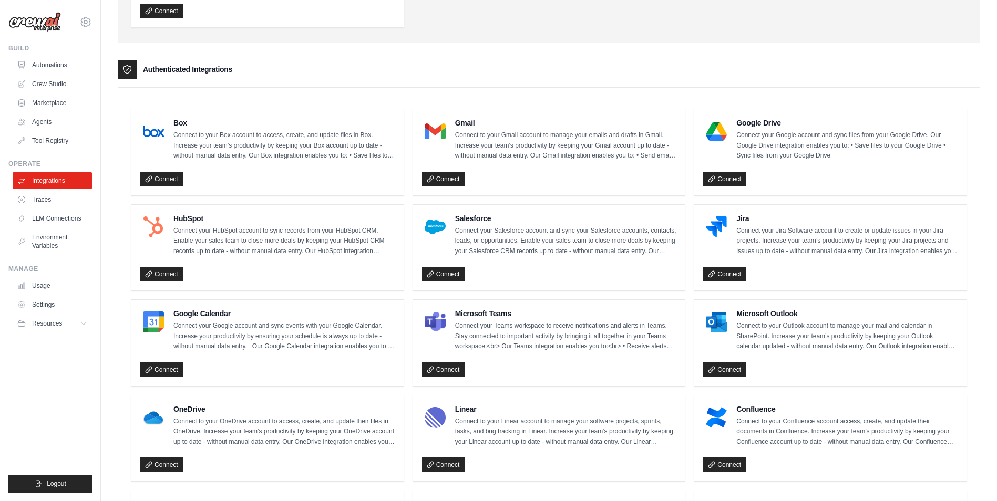
scroll to position [210, 0]
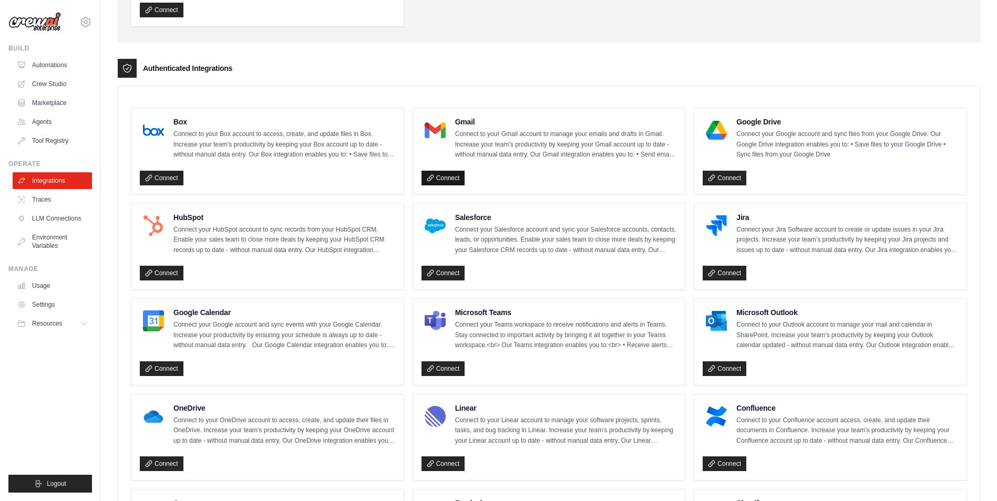
click at [444, 179] on link "Connect" at bounding box center [444, 178] width 44 height 15
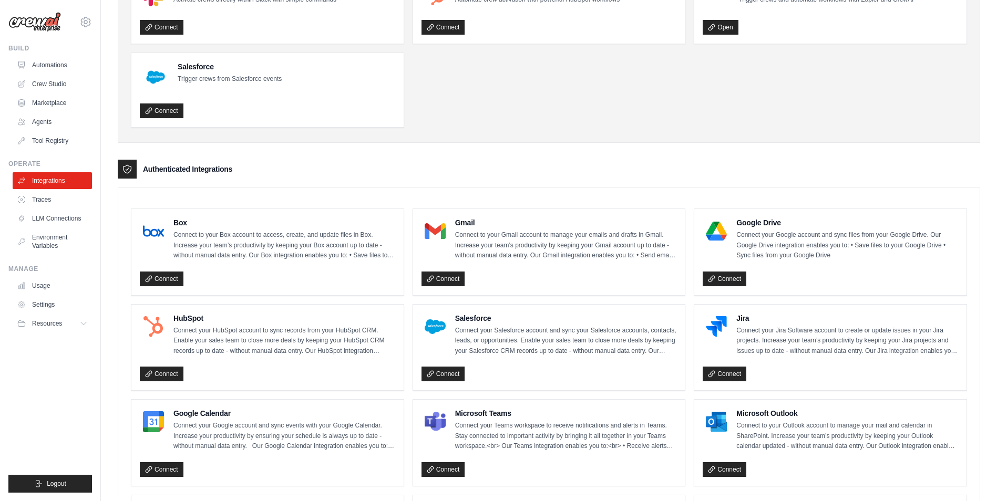
scroll to position [0, 0]
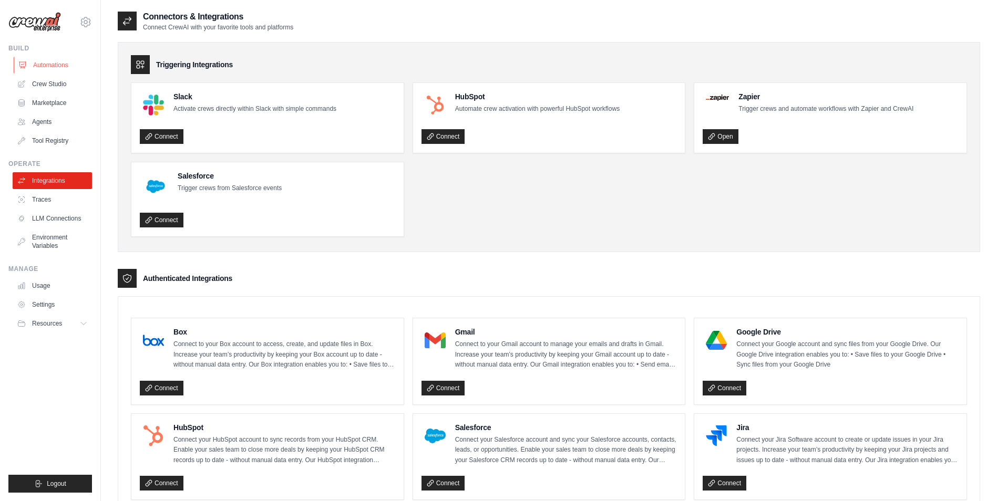
click at [54, 66] on link "Automations" at bounding box center [53, 65] width 79 height 17
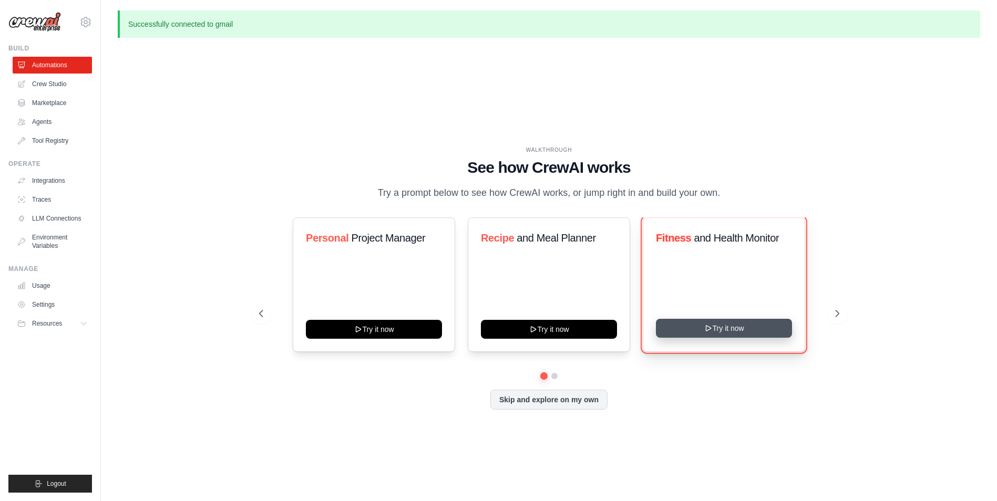
click at [761, 324] on button "Try it now" at bounding box center [724, 328] width 136 height 19
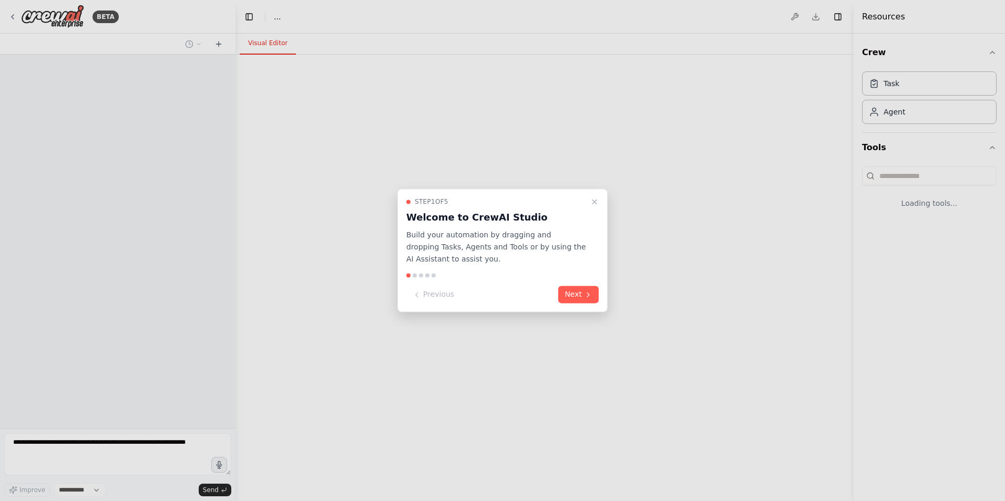
select select "****"
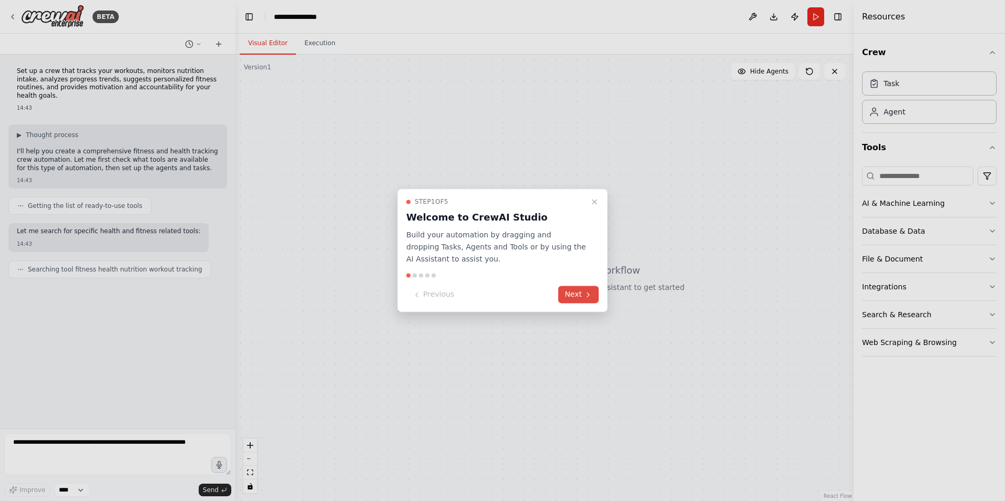
click at [591, 290] on button "Next" at bounding box center [578, 294] width 40 height 17
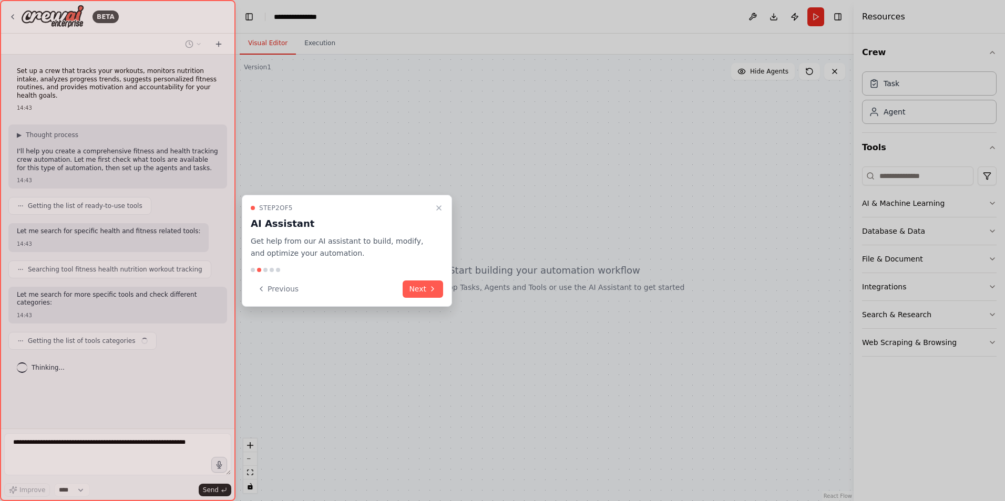
click at [443, 295] on div "Step 2 of 5 AI Assistant Get help from our AI assistant to build, modify, and o…" at bounding box center [347, 251] width 210 height 112
click at [434, 292] on icon at bounding box center [432, 289] width 8 height 8
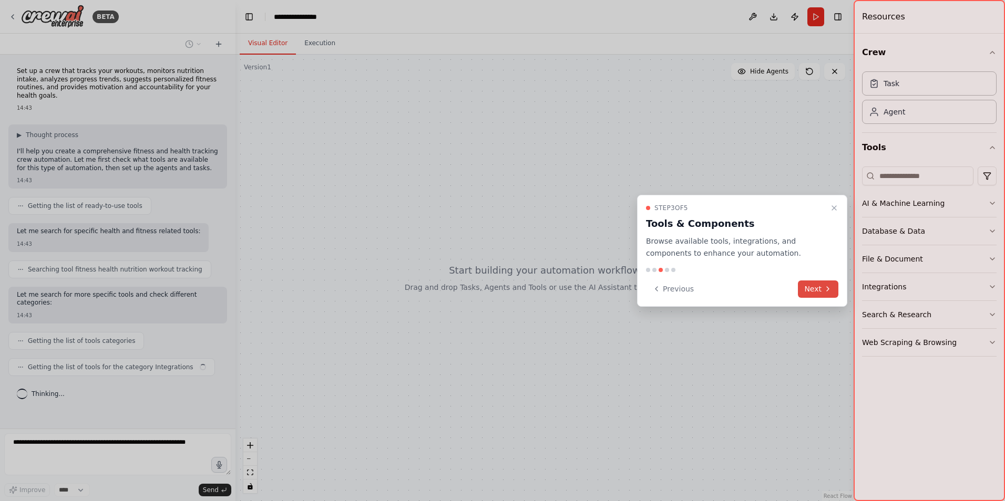
click at [810, 293] on button "Next" at bounding box center [818, 289] width 40 height 17
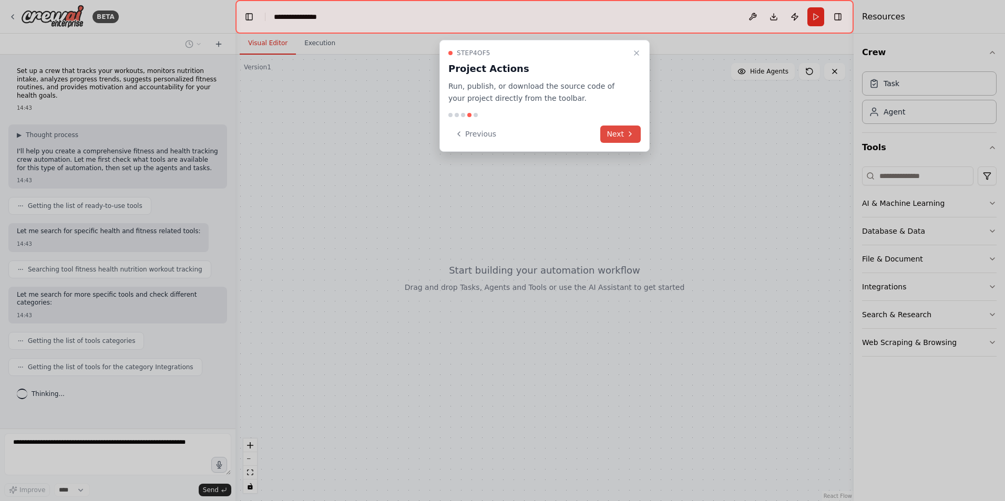
click at [628, 138] on button "Next" at bounding box center [620, 134] width 40 height 17
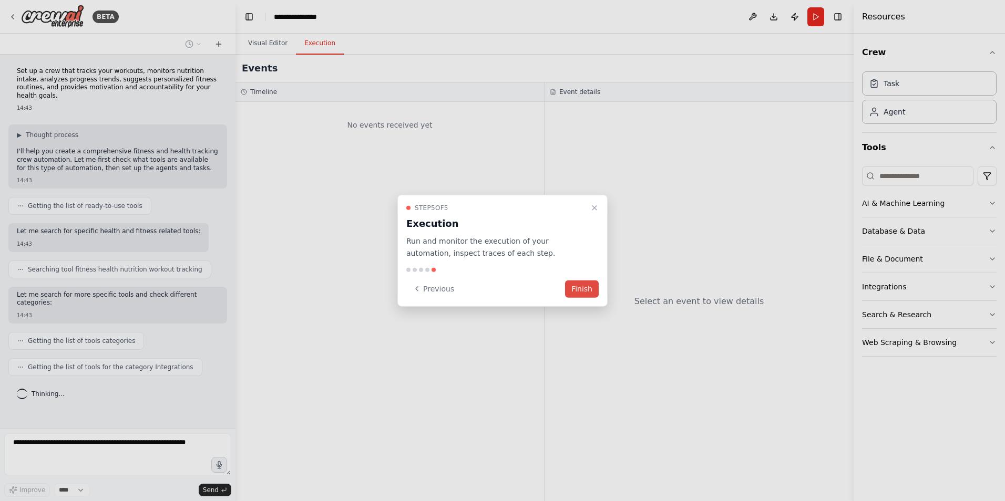
click at [582, 289] on button "Finish" at bounding box center [582, 288] width 34 height 17
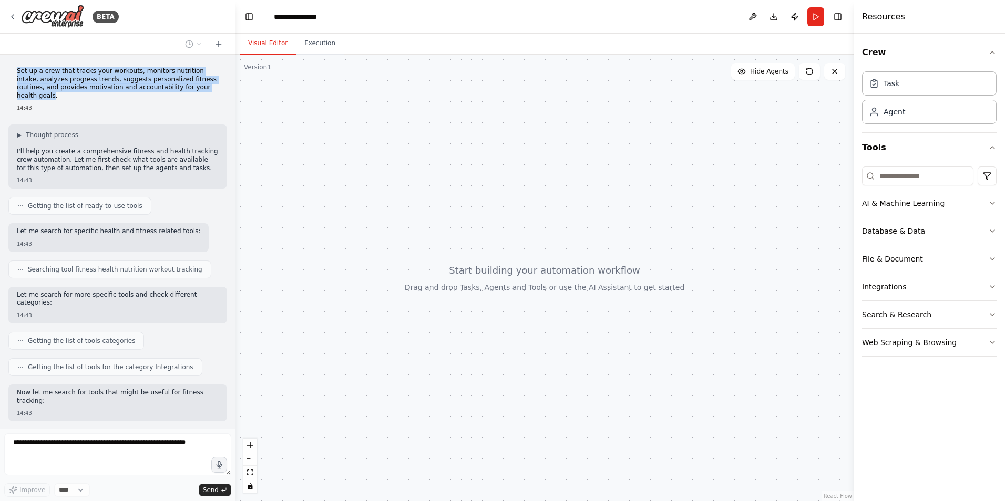
drag, startPoint x: 185, startPoint y: 90, endPoint x: 12, endPoint y: 67, distance: 174.5
click at [12, 67] on div "Set up a crew that tracks your workouts, monitors nutrition intake, analyzes pr…" at bounding box center [117, 89] width 219 height 53
copy p "Set up a crew that tracks your workouts, monitors nutrition intake, analyzes pr…"
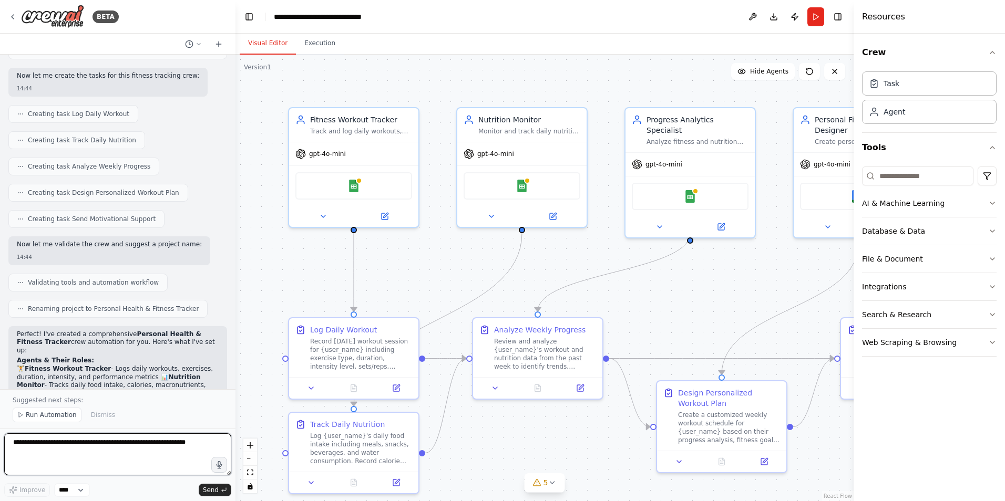
scroll to position [727, 0]
